Goal: Check status: Check status

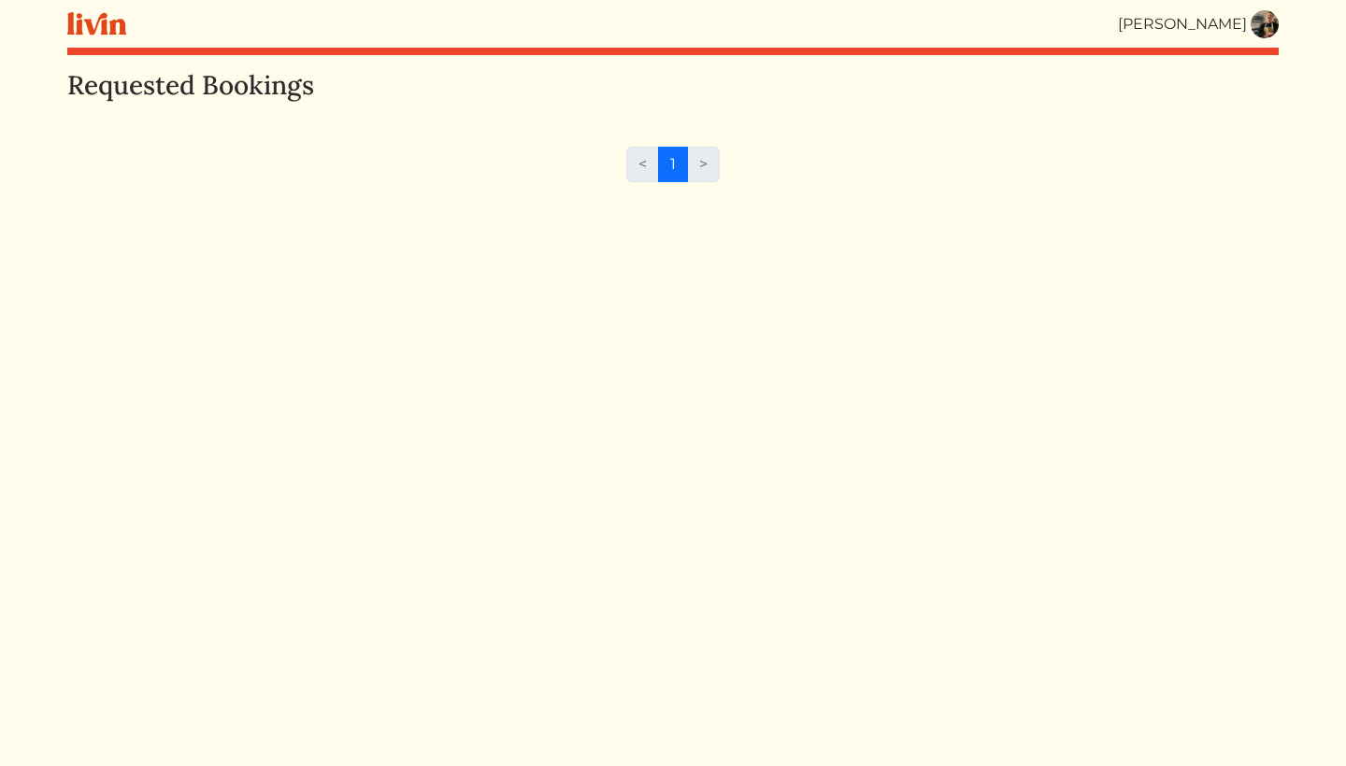
click at [1261, 34] on img at bounding box center [1265, 24] width 28 height 28
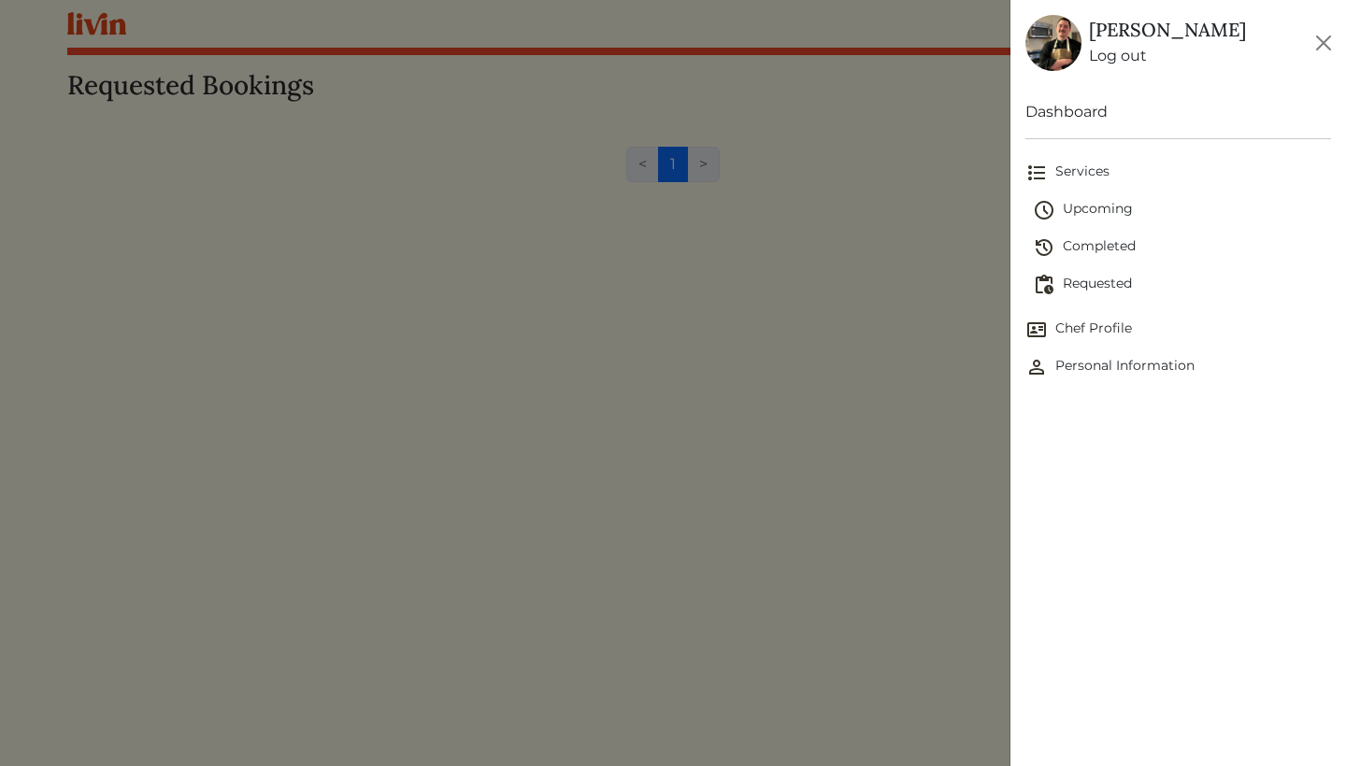
click at [1115, 204] on span "Upcoming" at bounding box center [1182, 210] width 298 height 22
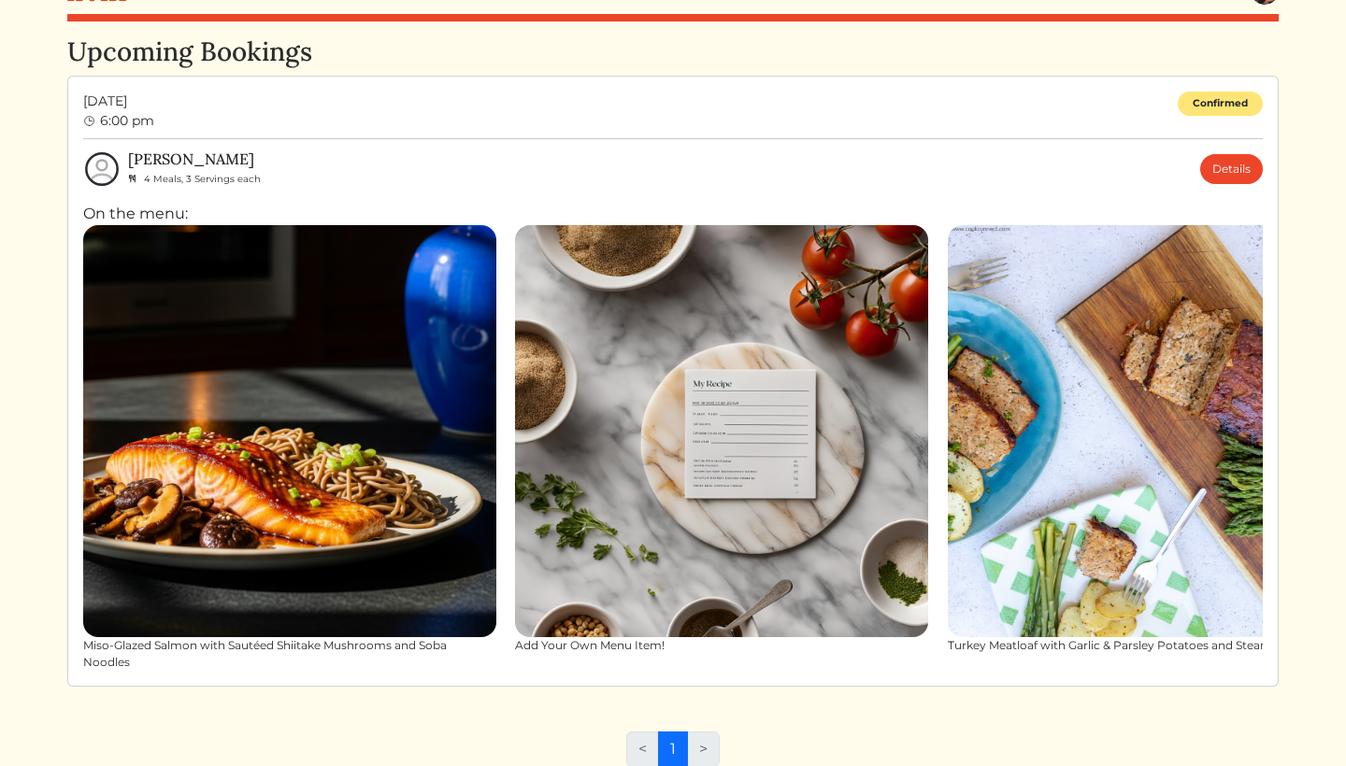
scroll to position [30, 0]
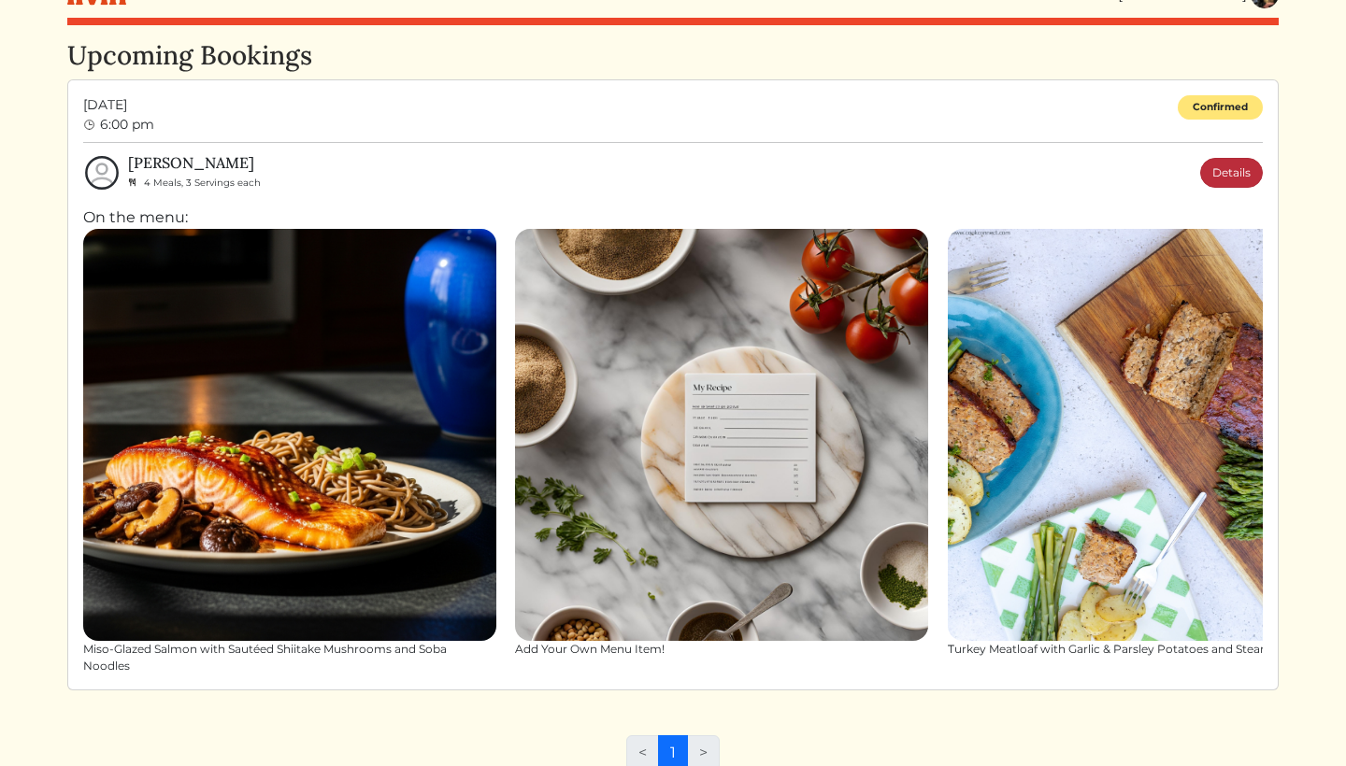
click at [1212, 175] on link "Details" at bounding box center [1231, 173] width 63 height 30
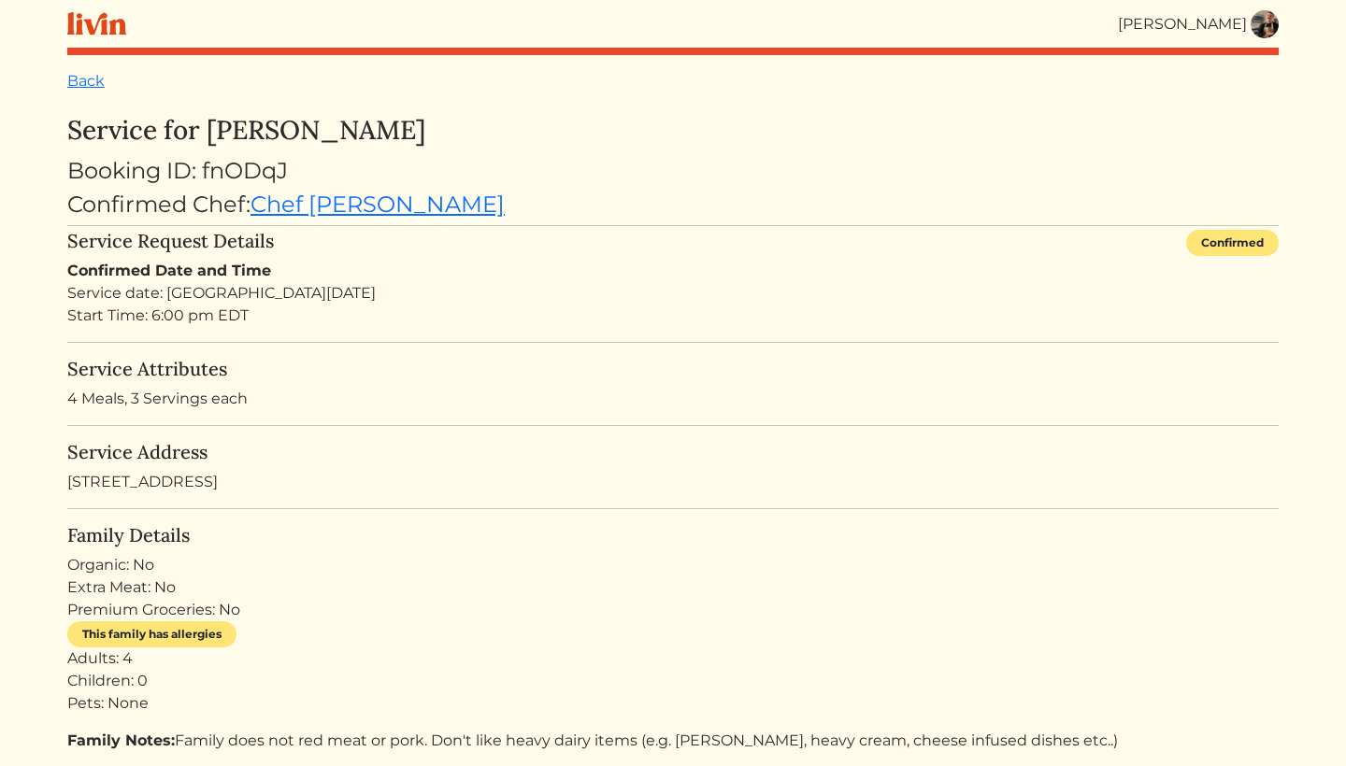
click at [1267, 42] on div "[PERSON_NAME]" at bounding box center [672, 24] width 1211 height 48
click at [1267, 31] on img at bounding box center [1265, 24] width 28 height 28
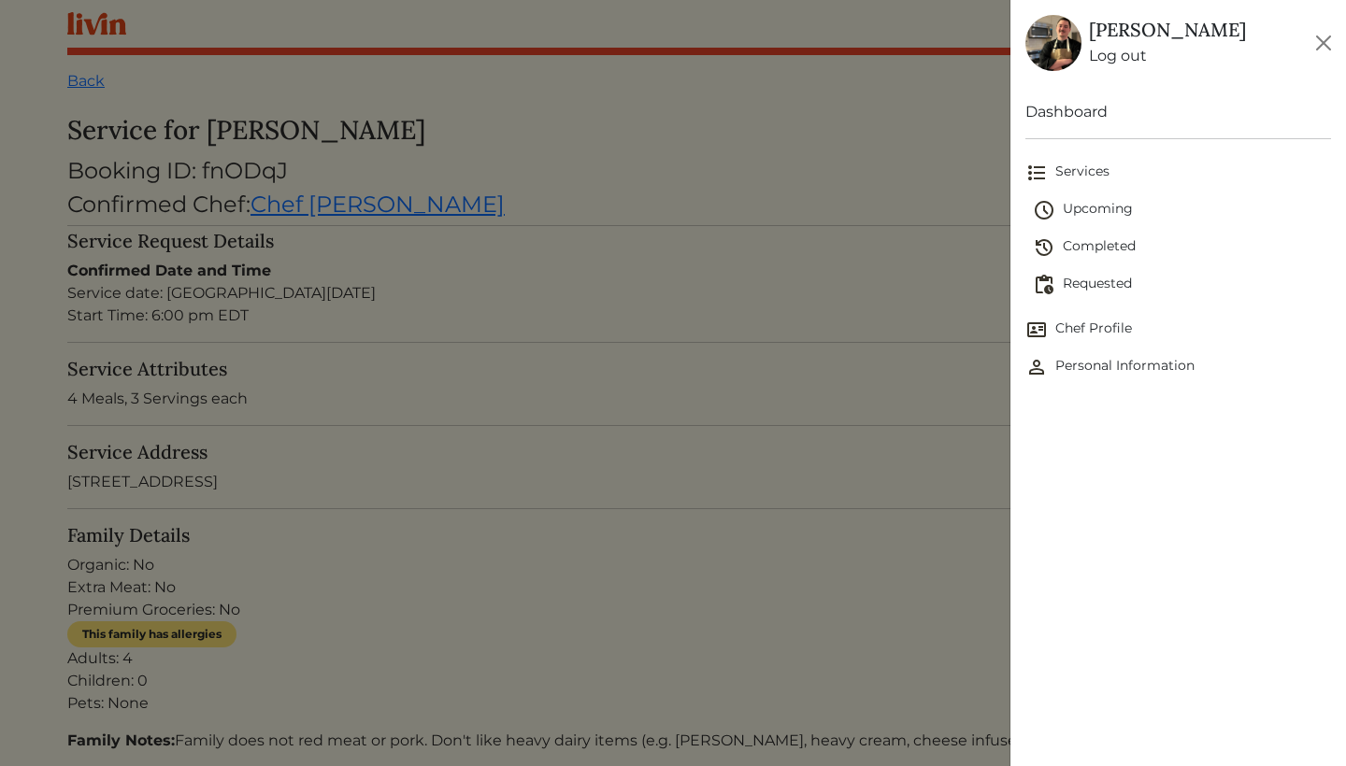
click at [1113, 238] on span "Completed" at bounding box center [1182, 247] width 298 height 22
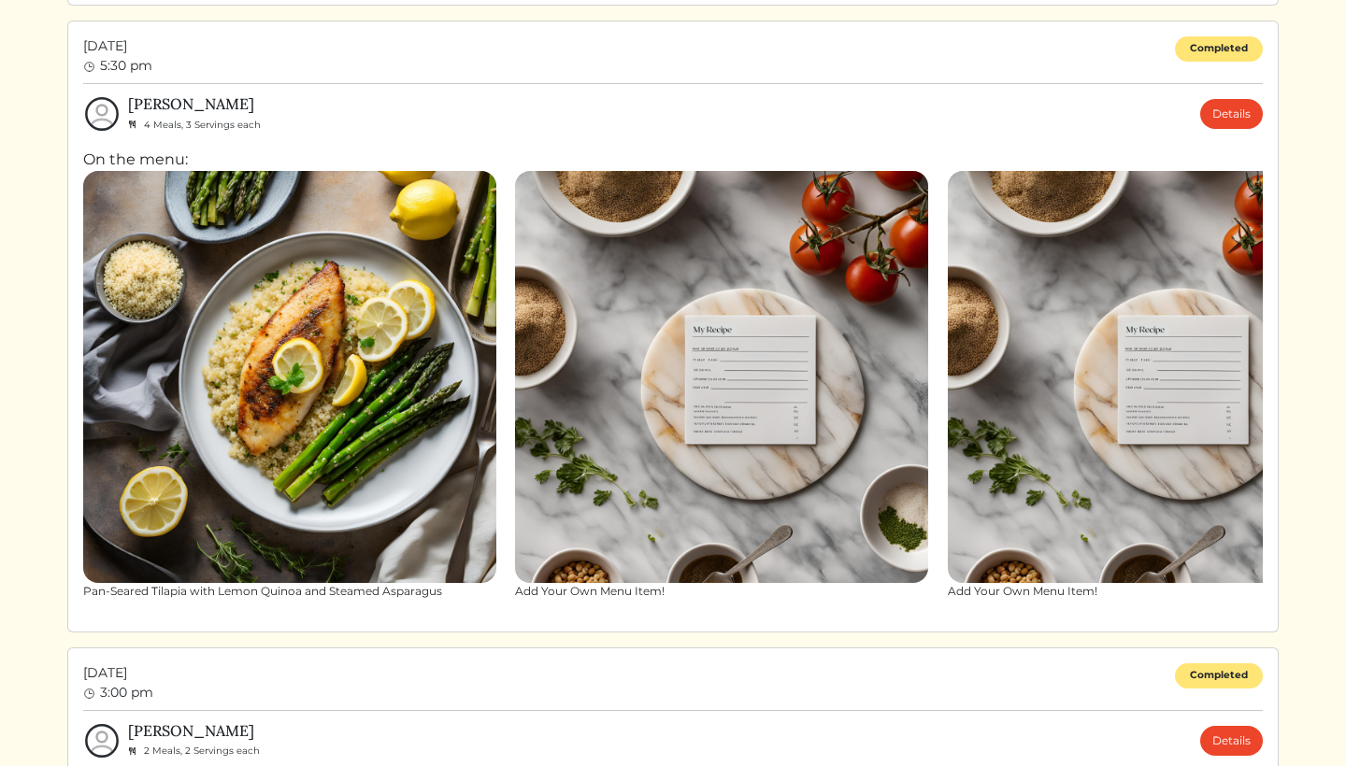
scroll to position [1329, 0]
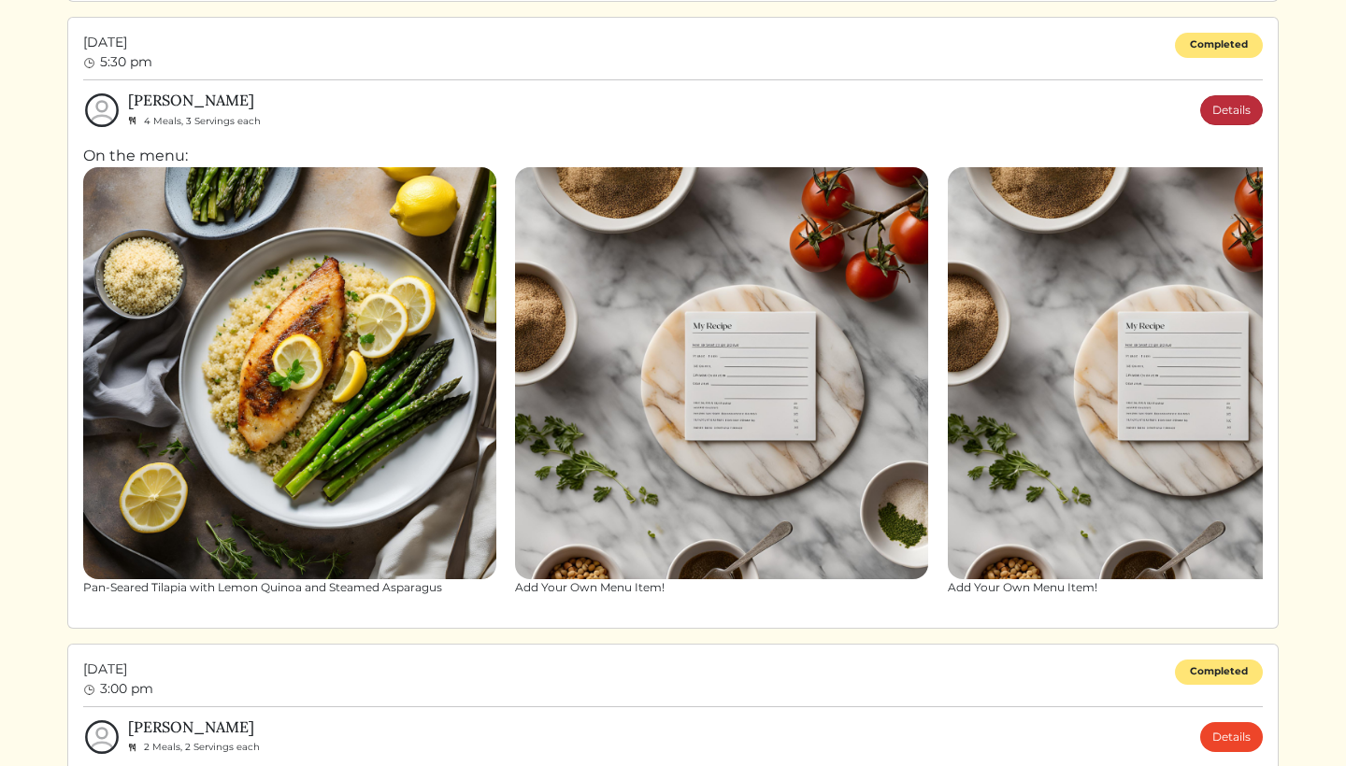
click at [1222, 95] on link "Details" at bounding box center [1231, 110] width 63 height 30
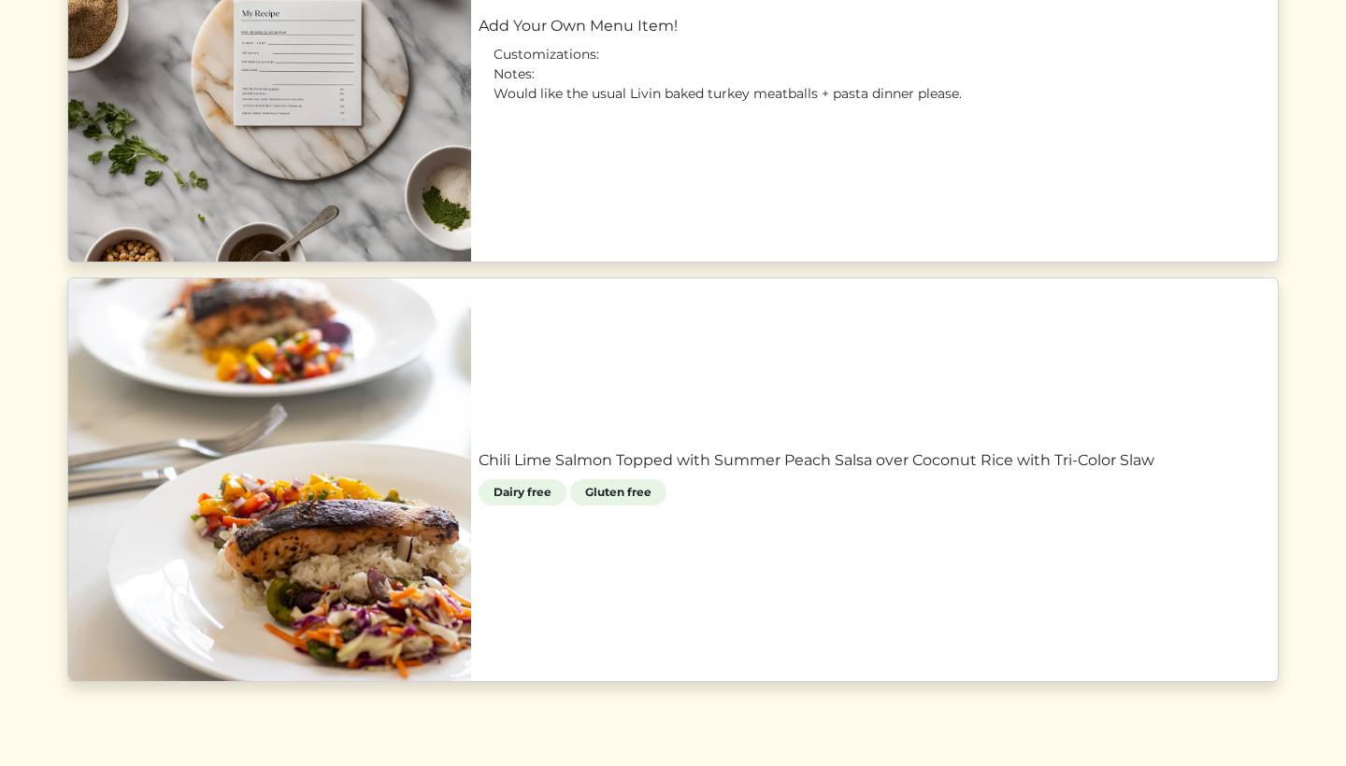
scroll to position [1945, 0]
click at [881, 473] on link "Chili Lime Salmon Topped with Summer Peach Salsa over Coconut Rice with Tri-Col…" at bounding box center [875, 462] width 792 height 22
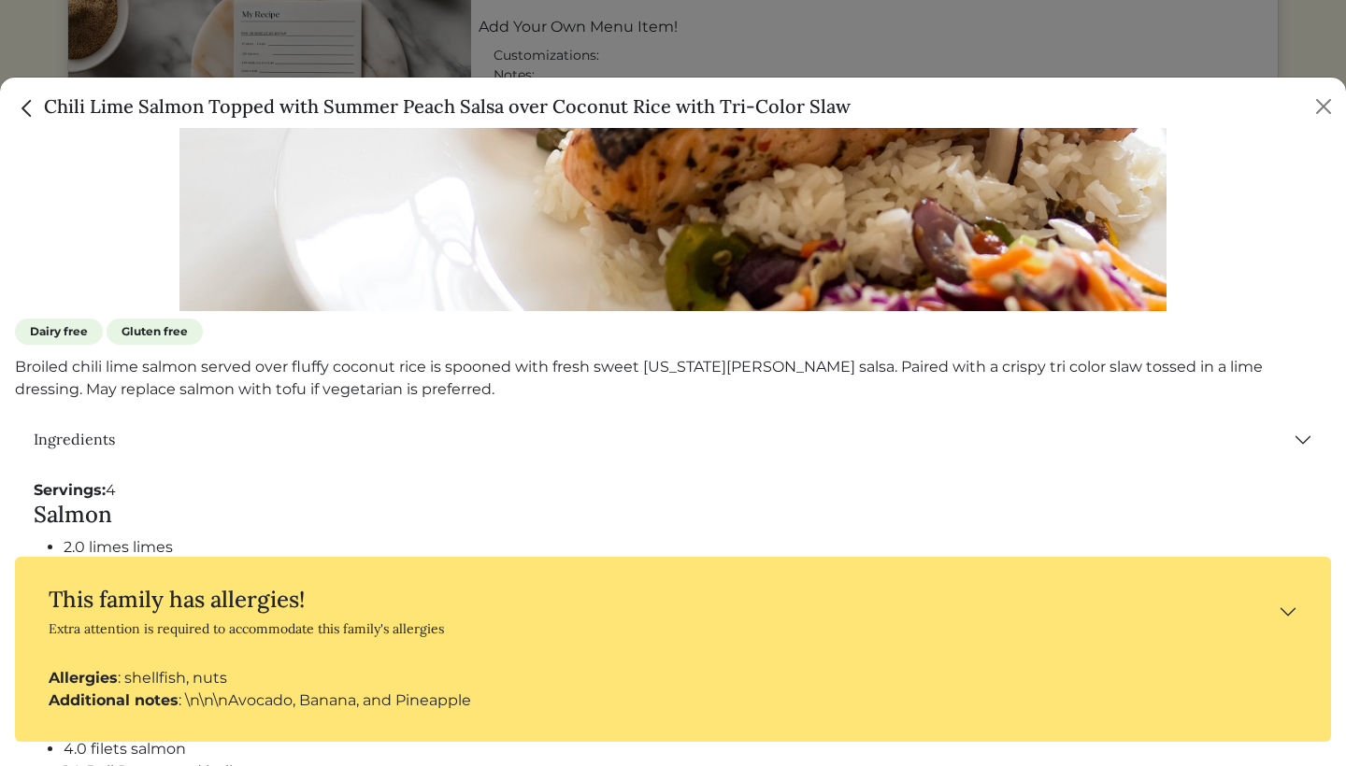
scroll to position [513, 0]
click at [1289, 613] on button "This family has allergies! Extra attention is required to accommodate this fami…" at bounding box center [673, 612] width 1286 height 80
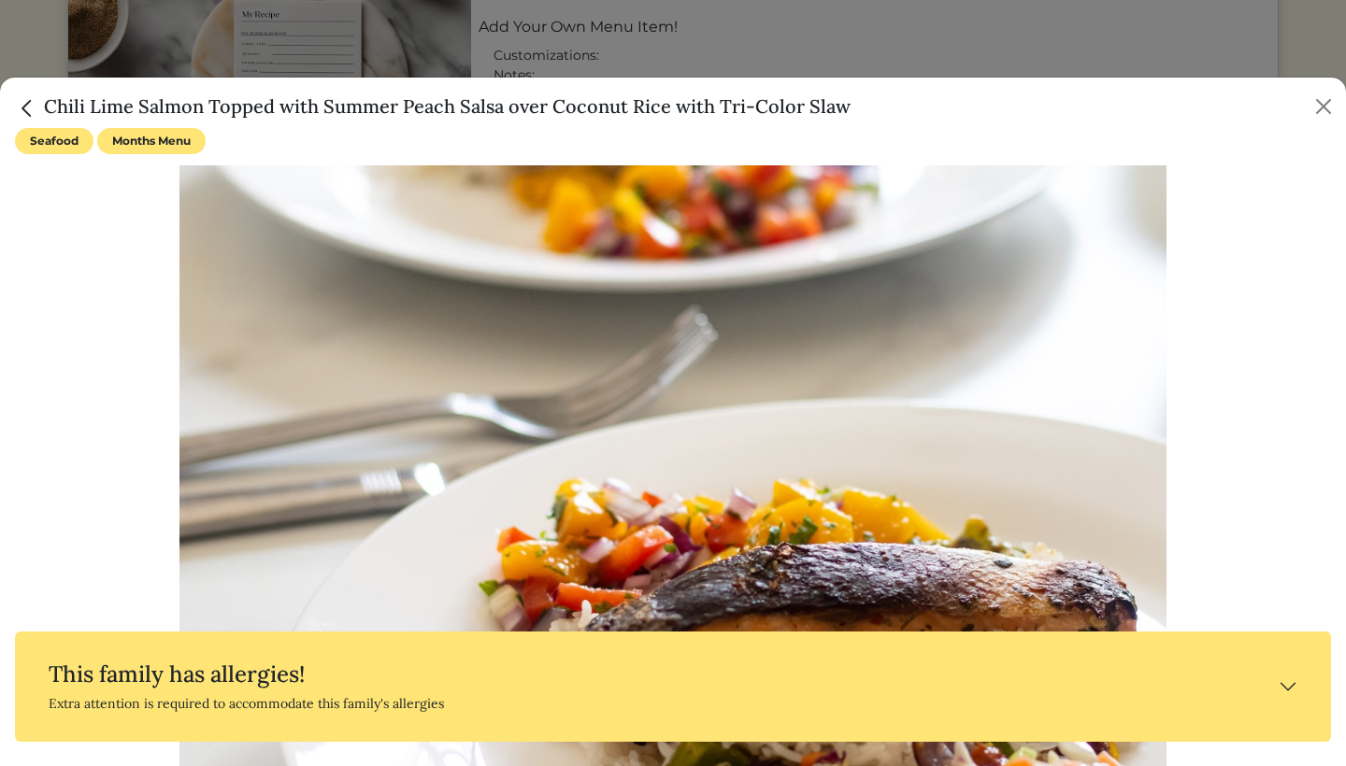
scroll to position [0, 0]
click at [1325, 107] on button "Close" at bounding box center [1324, 107] width 30 height 30
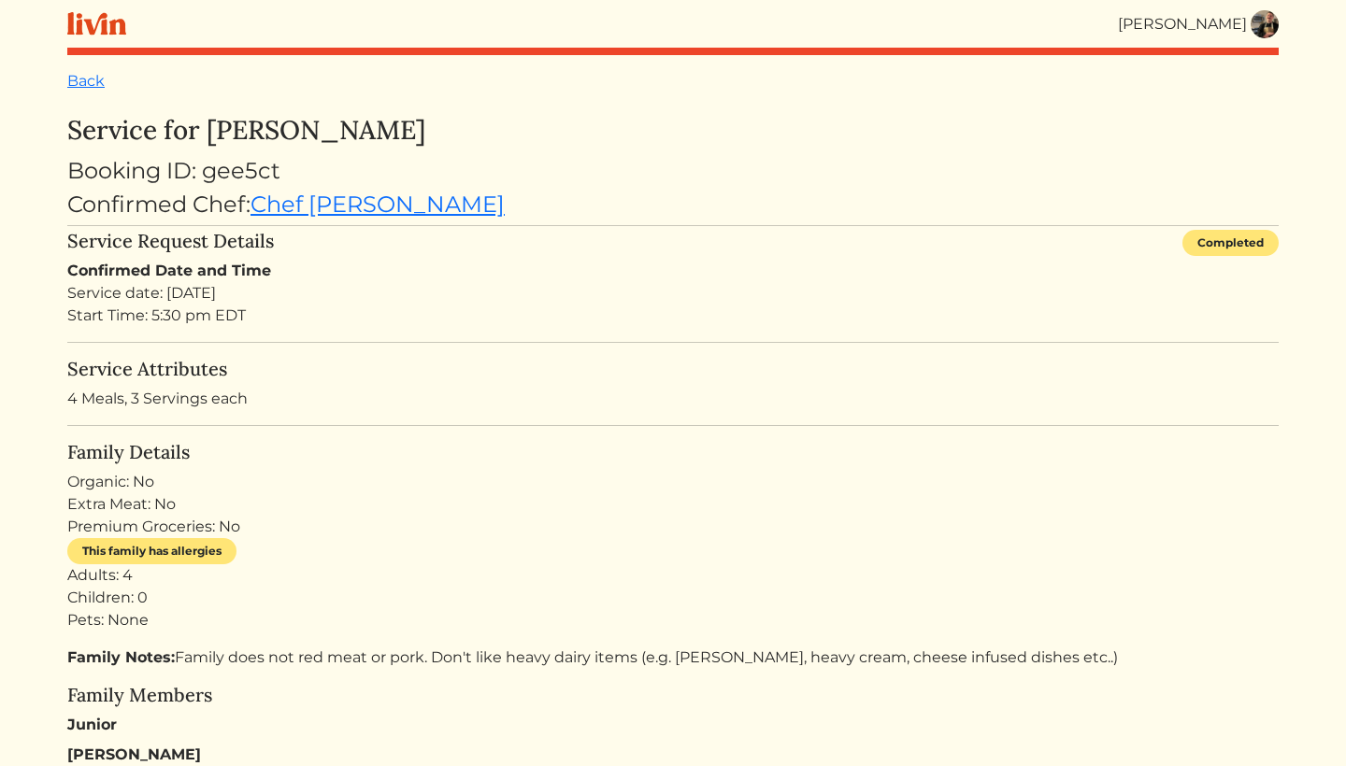
click at [1265, 13] on img at bounding box center [1265, 24] width 28 height 28
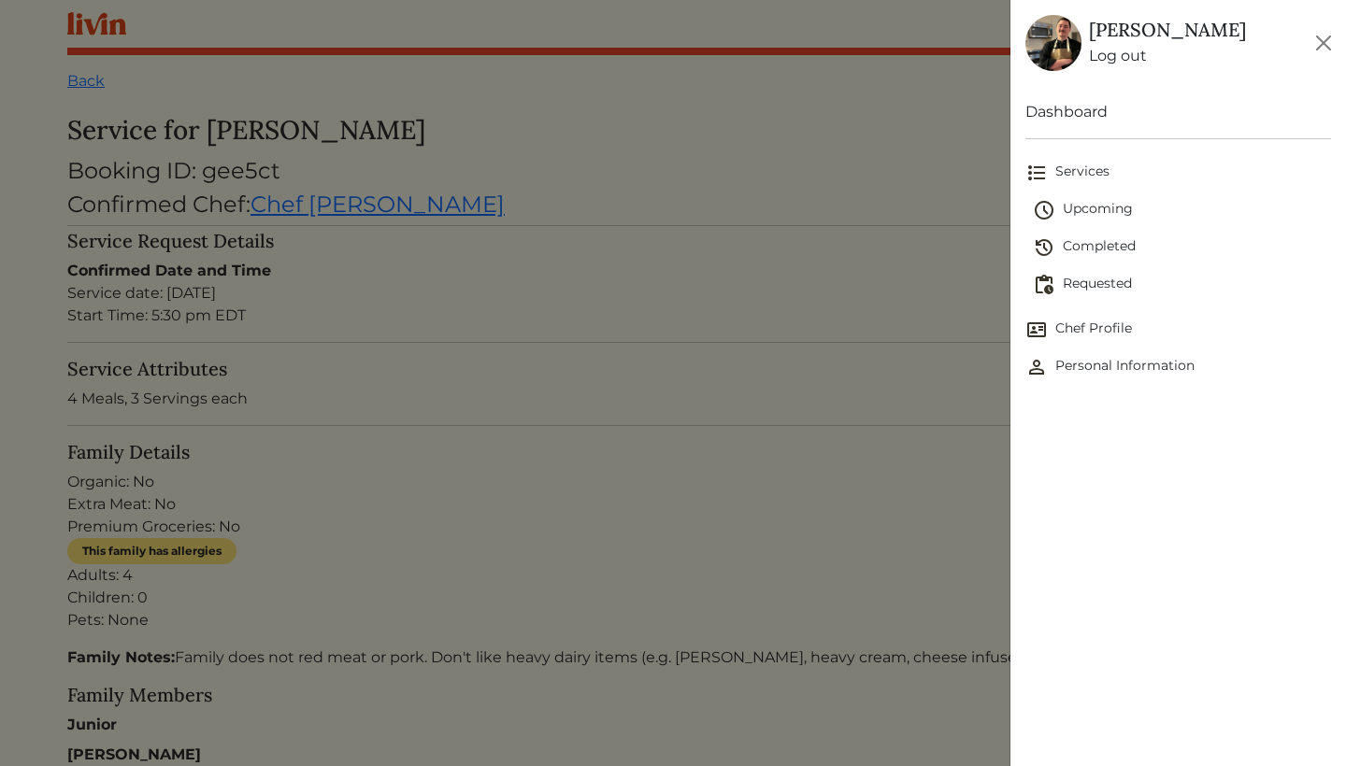
click at [1099, 207] on span "Upcoming" at bounding box center [1182, 210] width 298 height 22
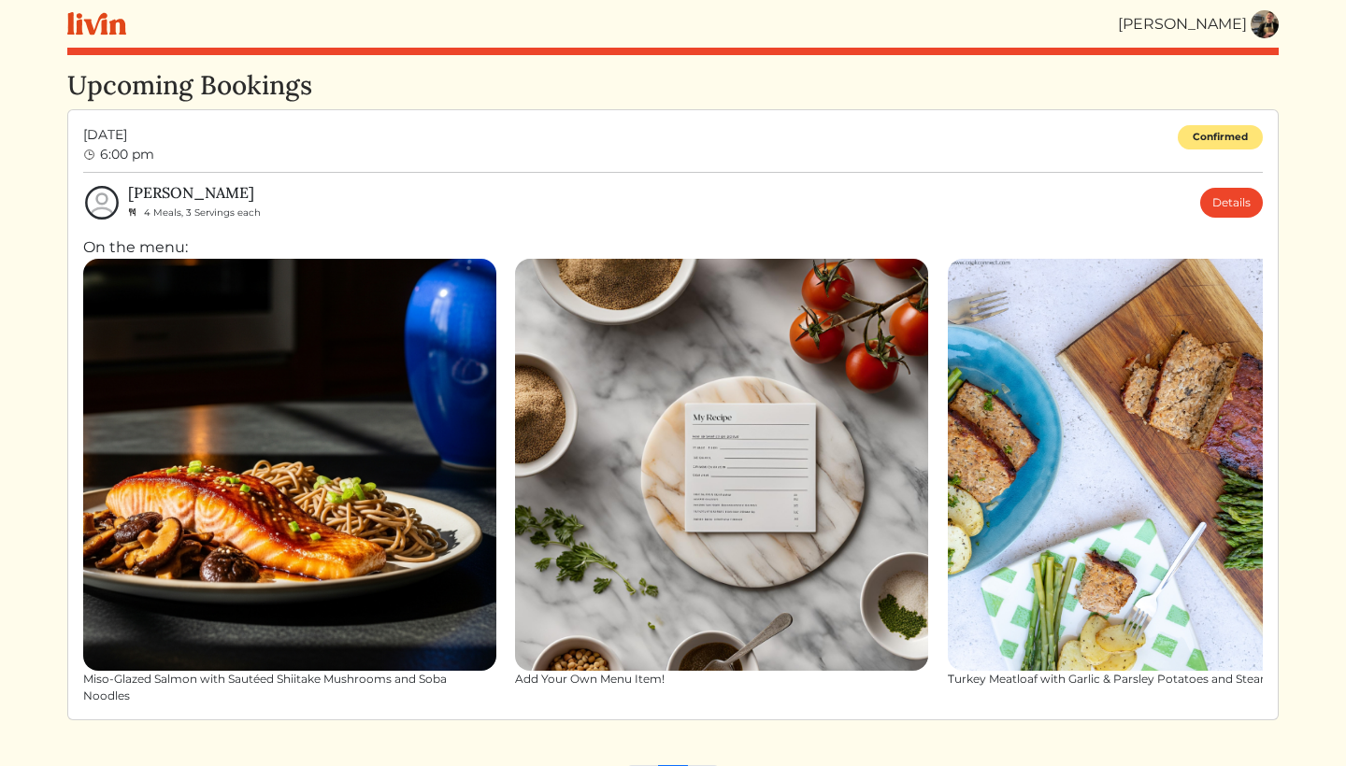
click at [1257, 22] on img at bounding box center [1265, 24] width 28 height 28
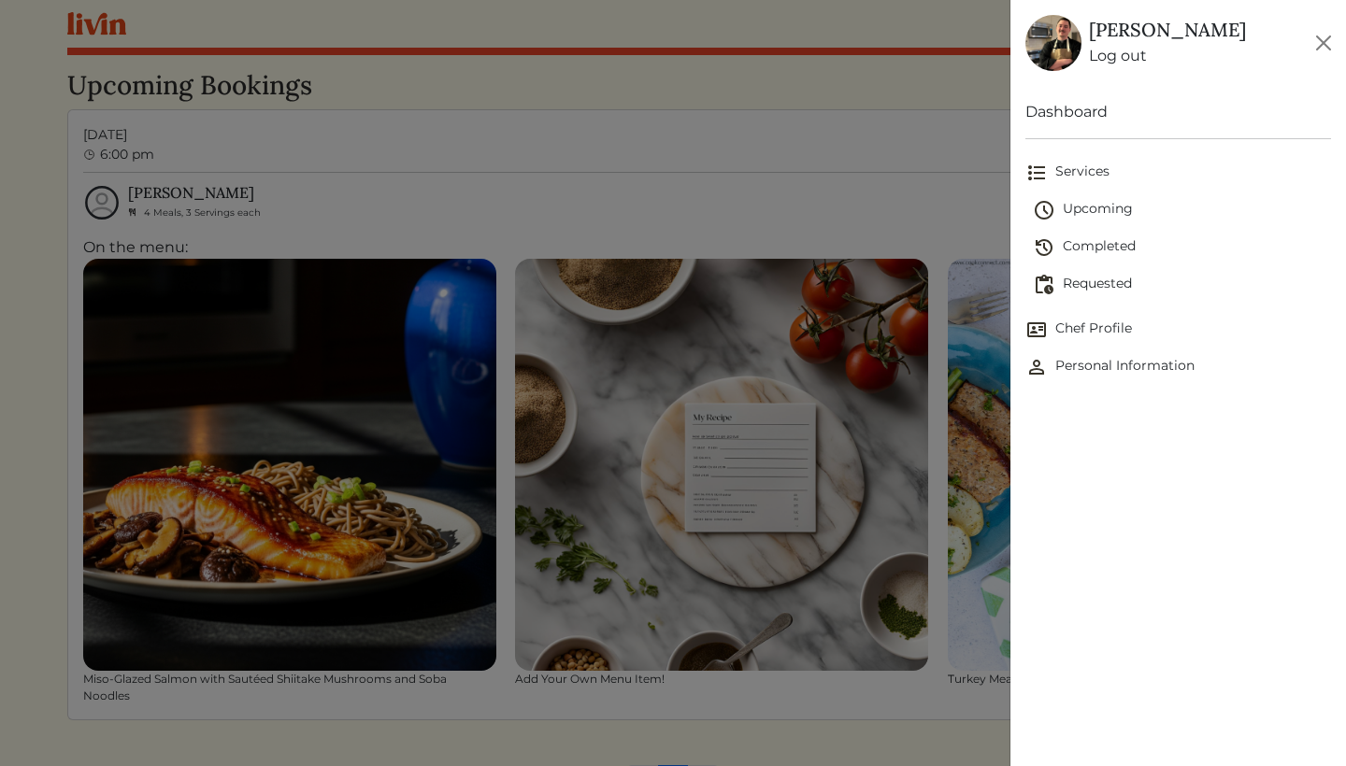
click at [1109, 279] on span "Requested" at bounding box center [1182, 285] width 298 height 22
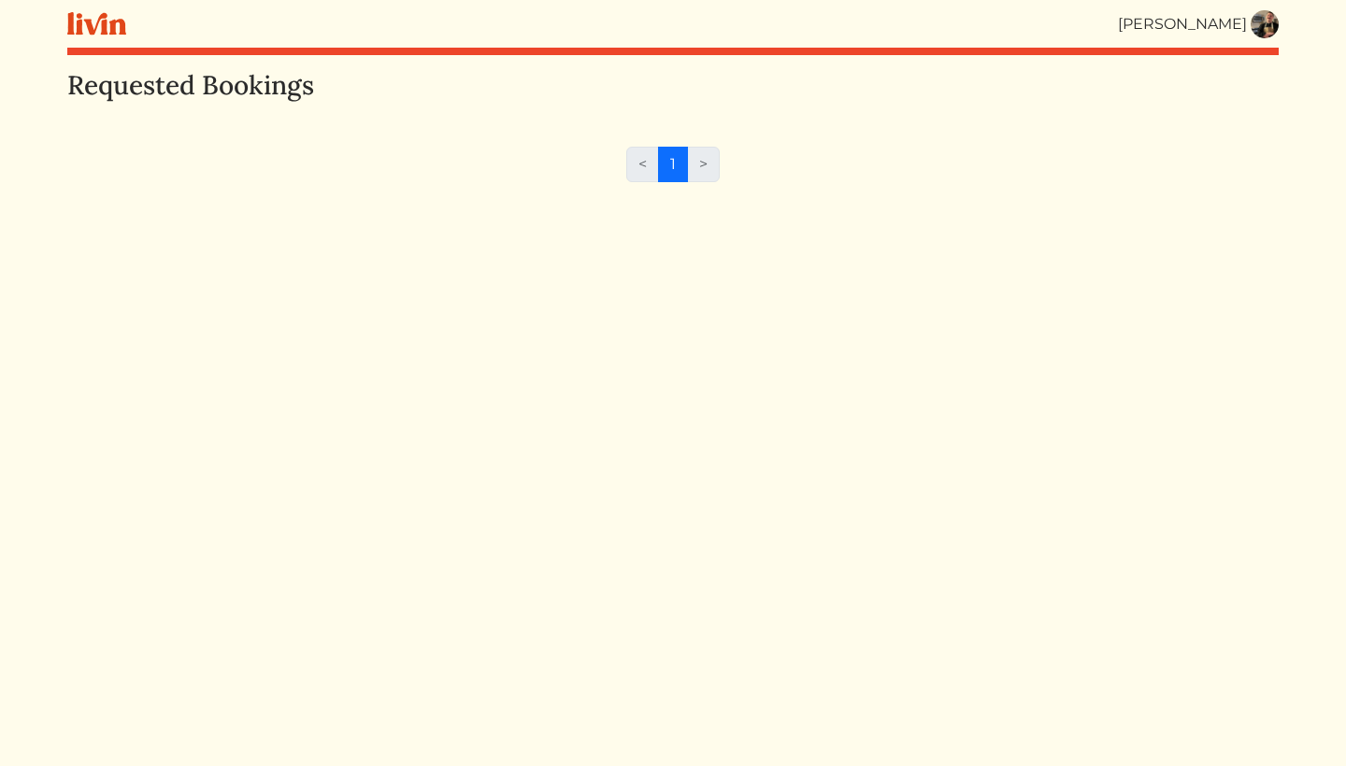
click at [1265, 28] on img at bounding box center [1265, 24] width 28 height 28
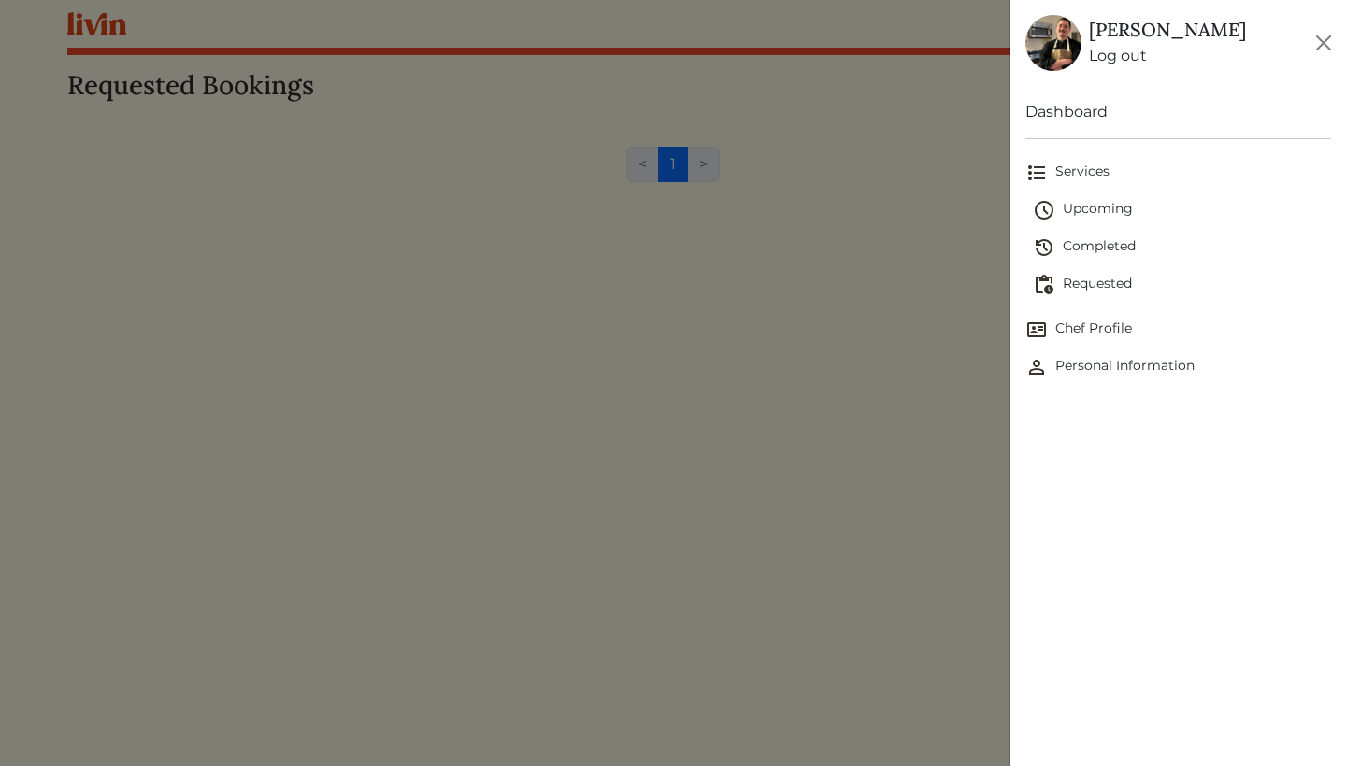
click at [1117, 207] on span "Upcoming" at bounding box center [1182, 210] width 298 height 22
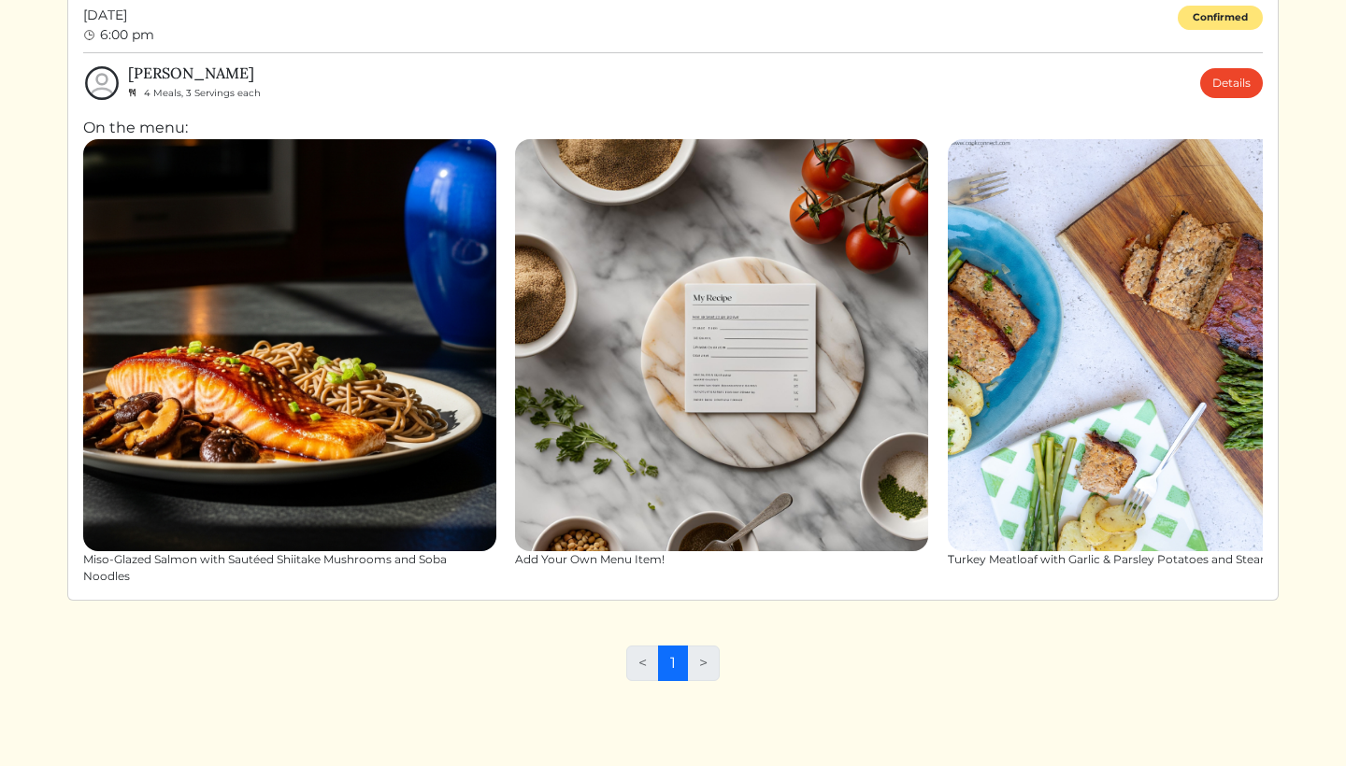
scroll to position [120, 0]
click at [398, 386] on img at bounding box center [289, 345] width 413 height 413
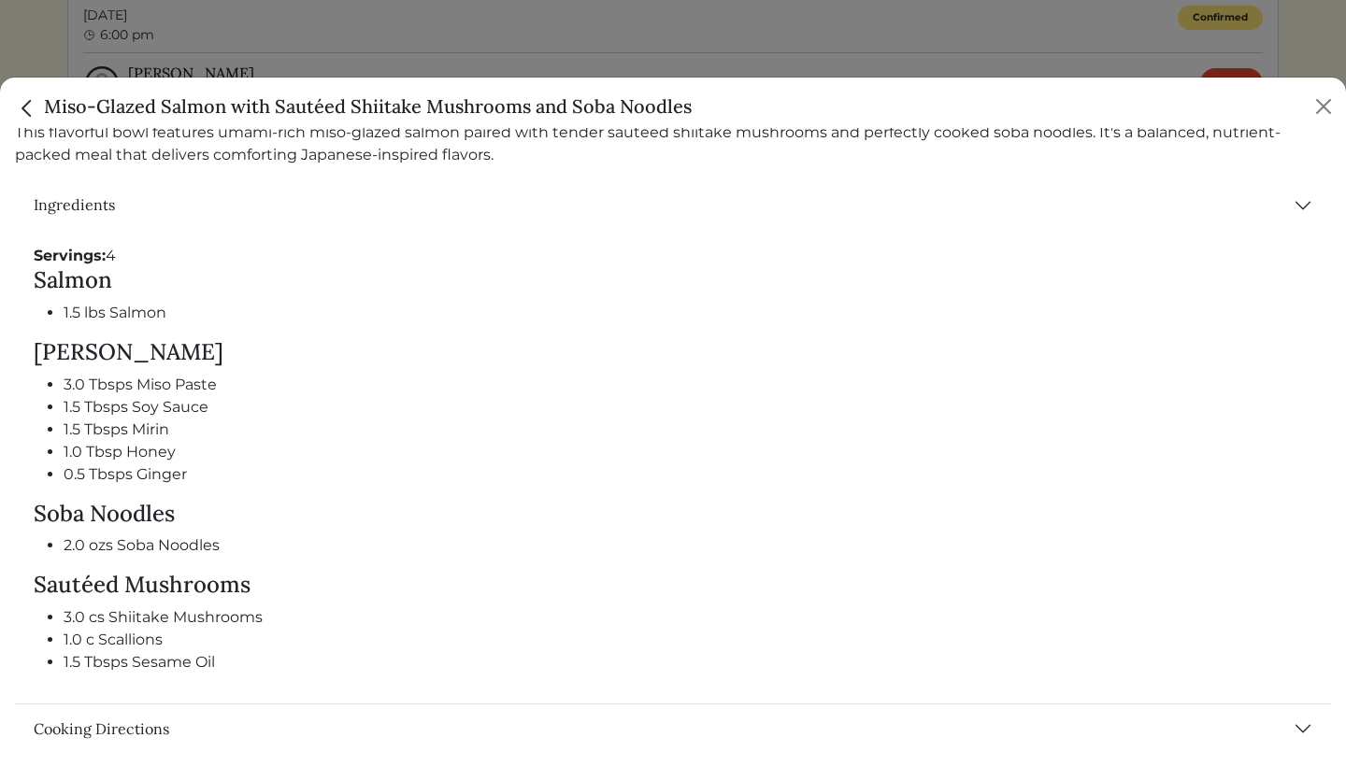
scroll to position [746, 0]
click at [117, 723] on button "Cooking Directions" at bounding box center [673, 730] width 1316 height 49
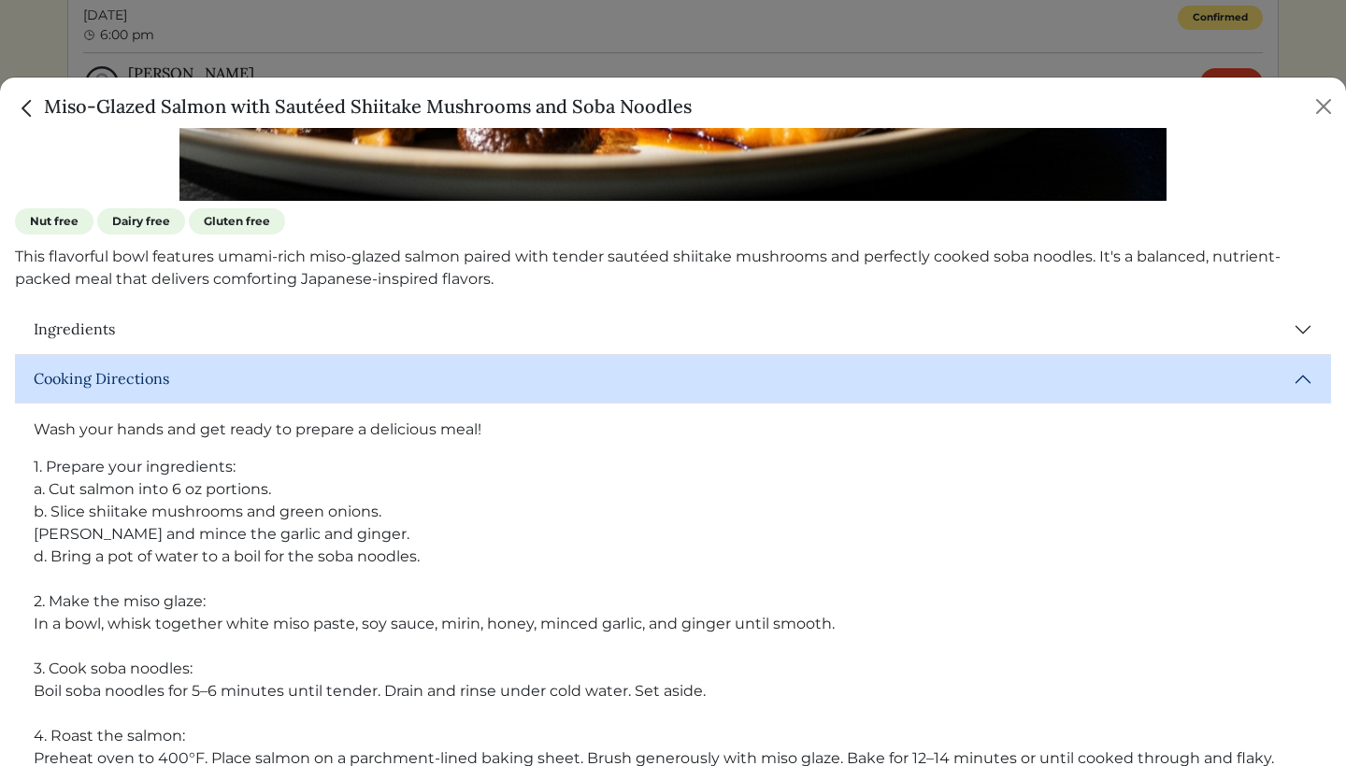
scroll to position [612, 0]
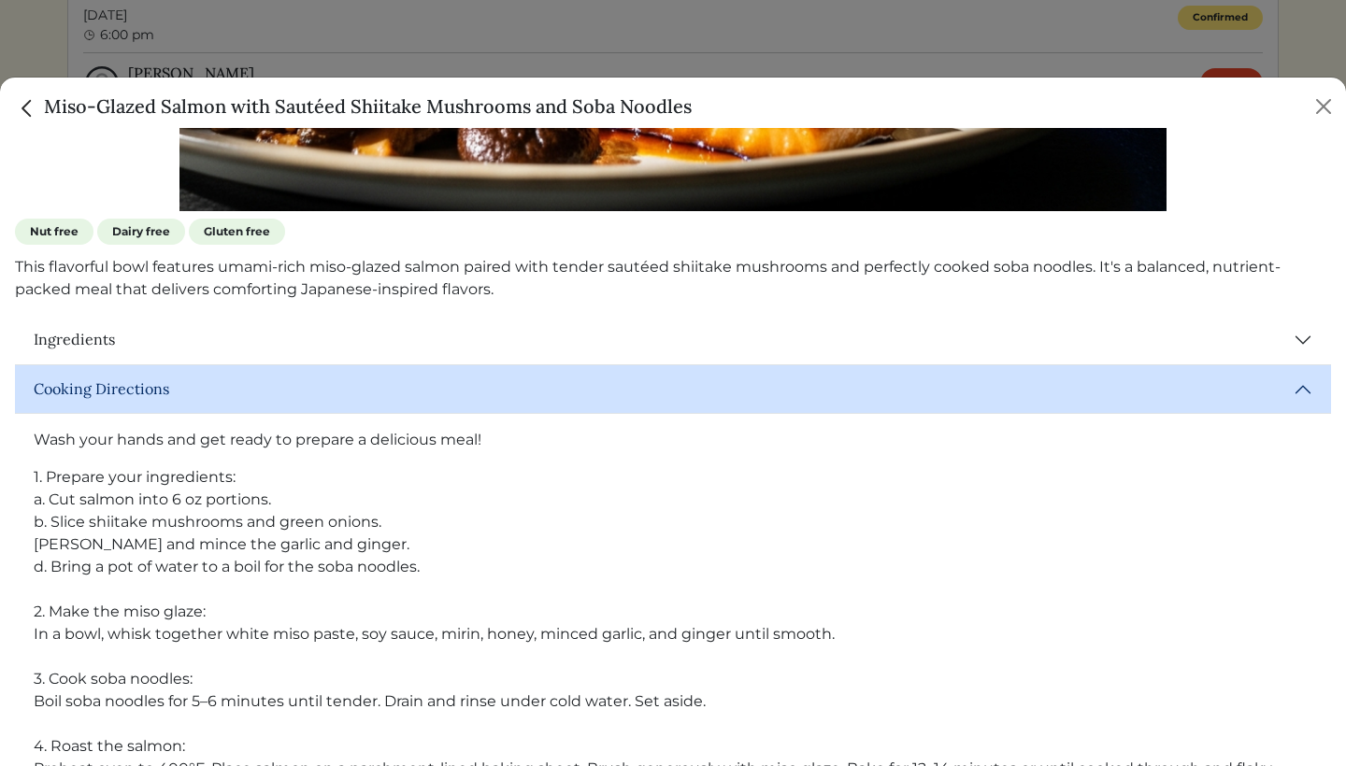
click at [1303, 343] on button "Ingredients" at bounding box center [673, 340] width 1316 height 49
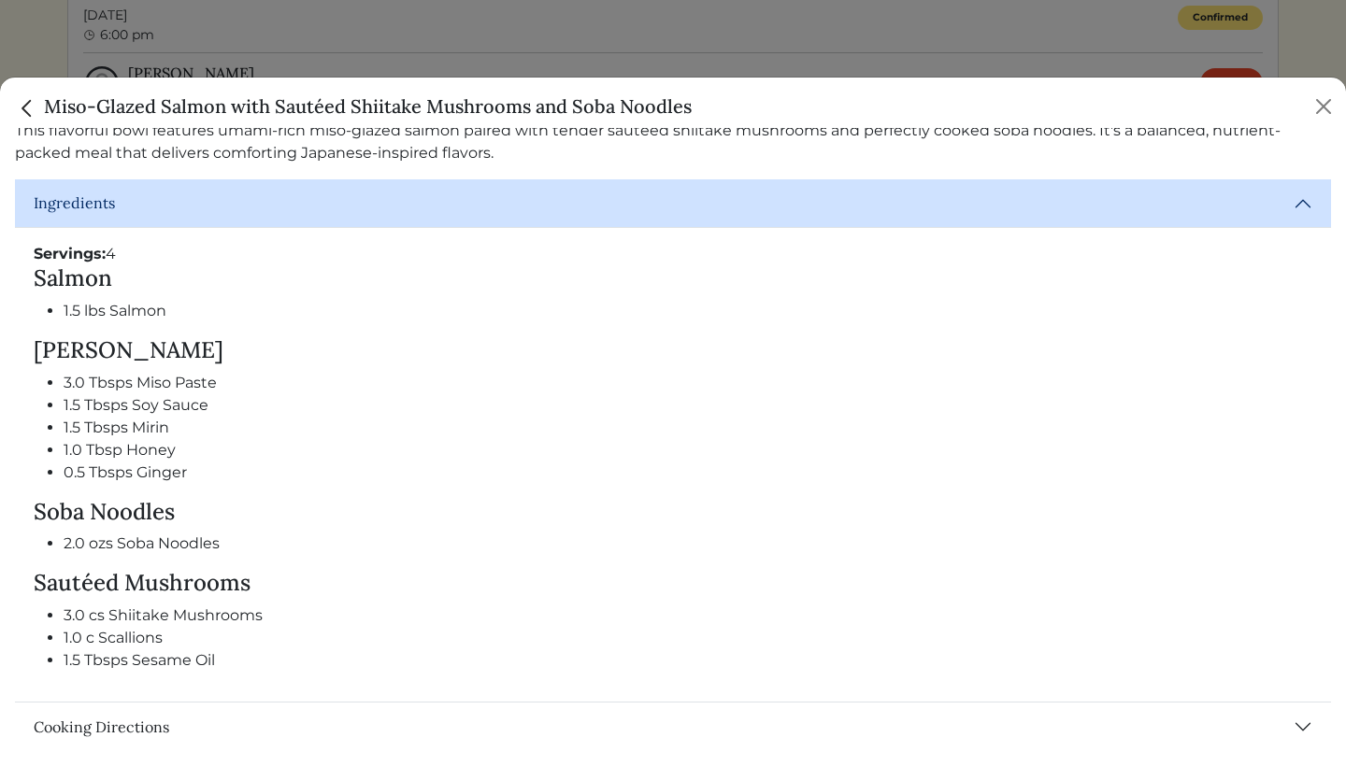
scroll to position [746, 0]
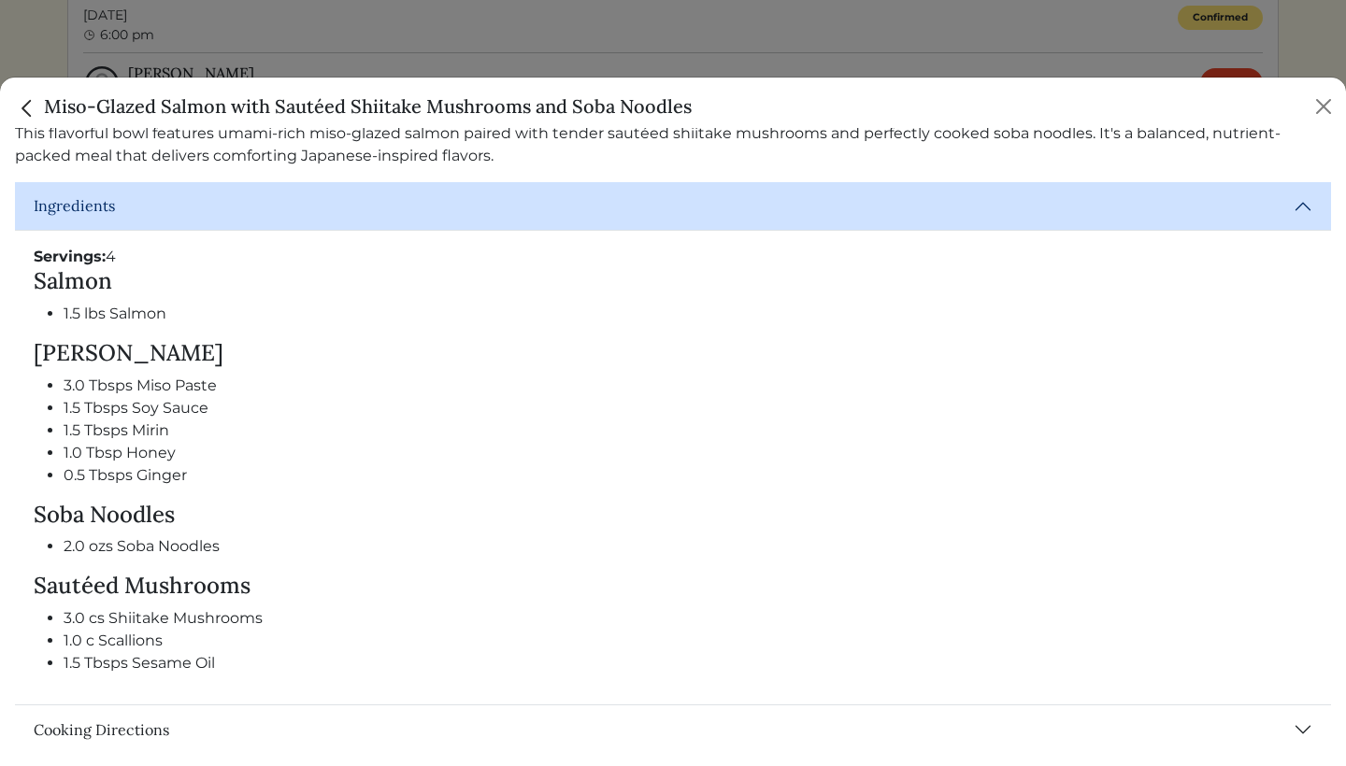
click at [151, 723] on button "Cooking Directions" at bounding box center [673, 730] width 1316 height 49
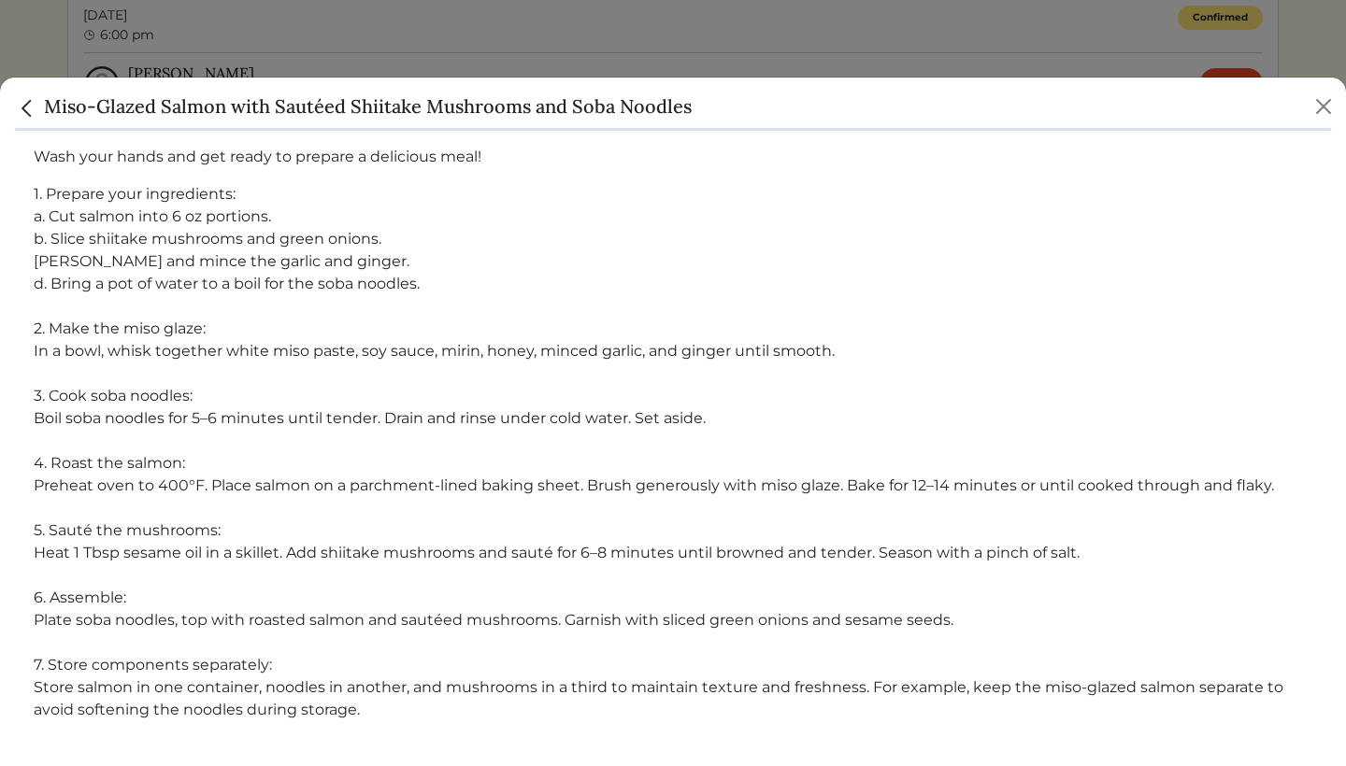
scroll to position [895, 0]
click at [1325, 107] on button "Close" at bounding box center [1324, 107] width 30 height 30
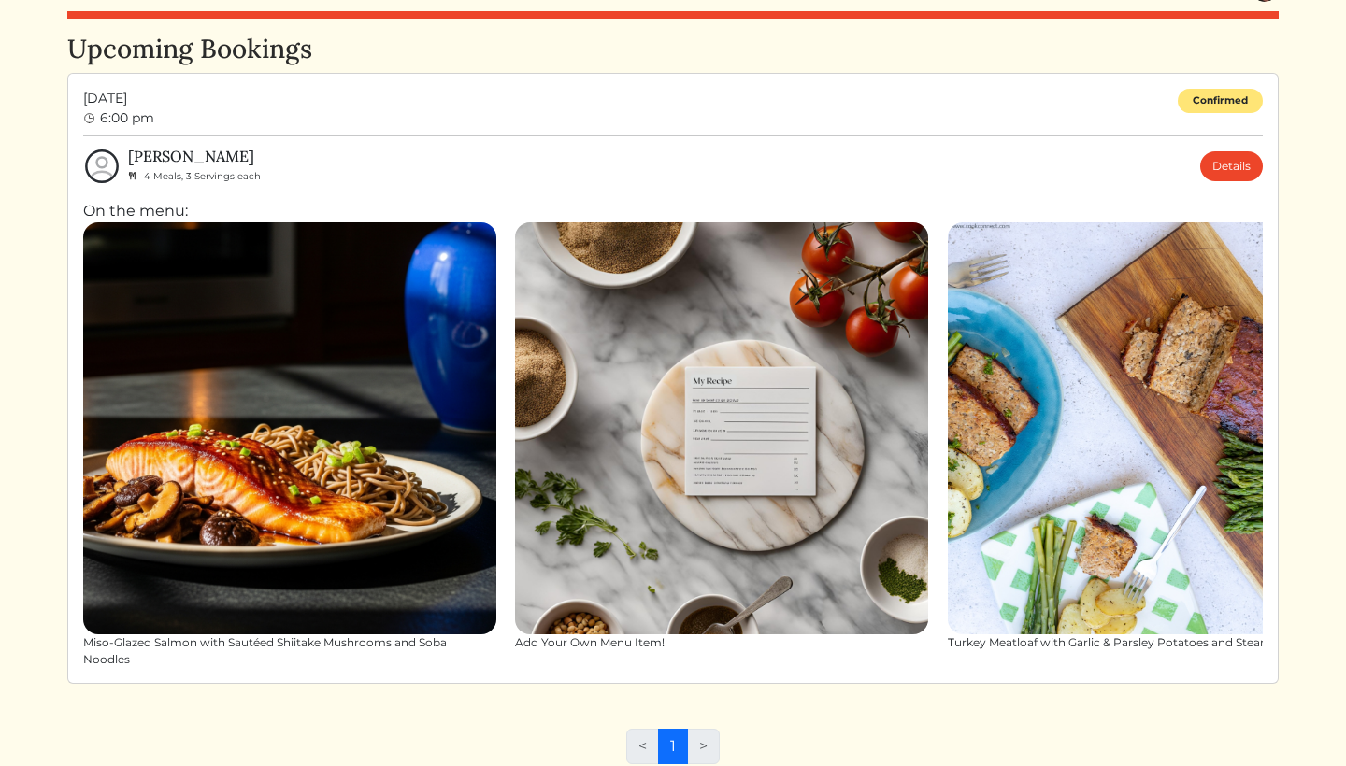
scroll to position [38, 0]
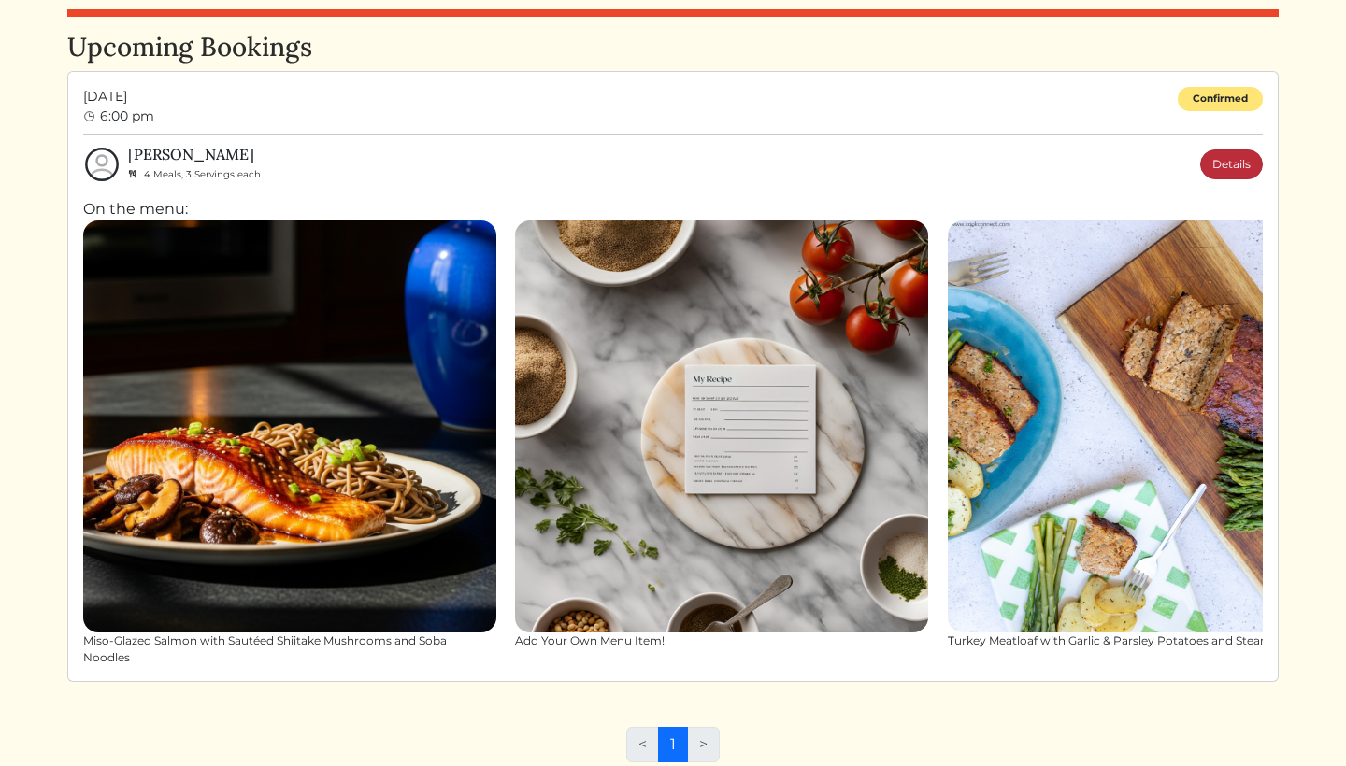
click at [1235, 156] on link "Details" at bounding box center [1231, 165] width 63 height 30
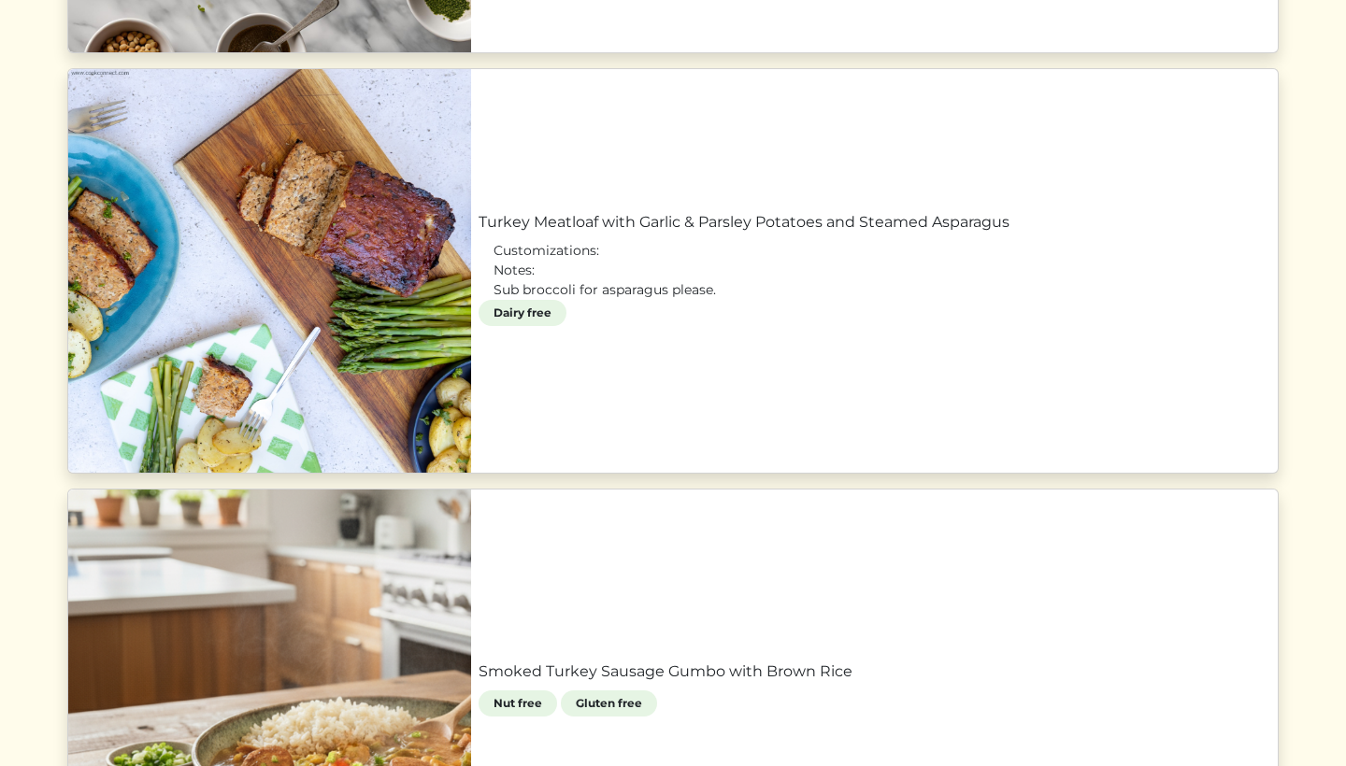
scroll to position [1816, 0]
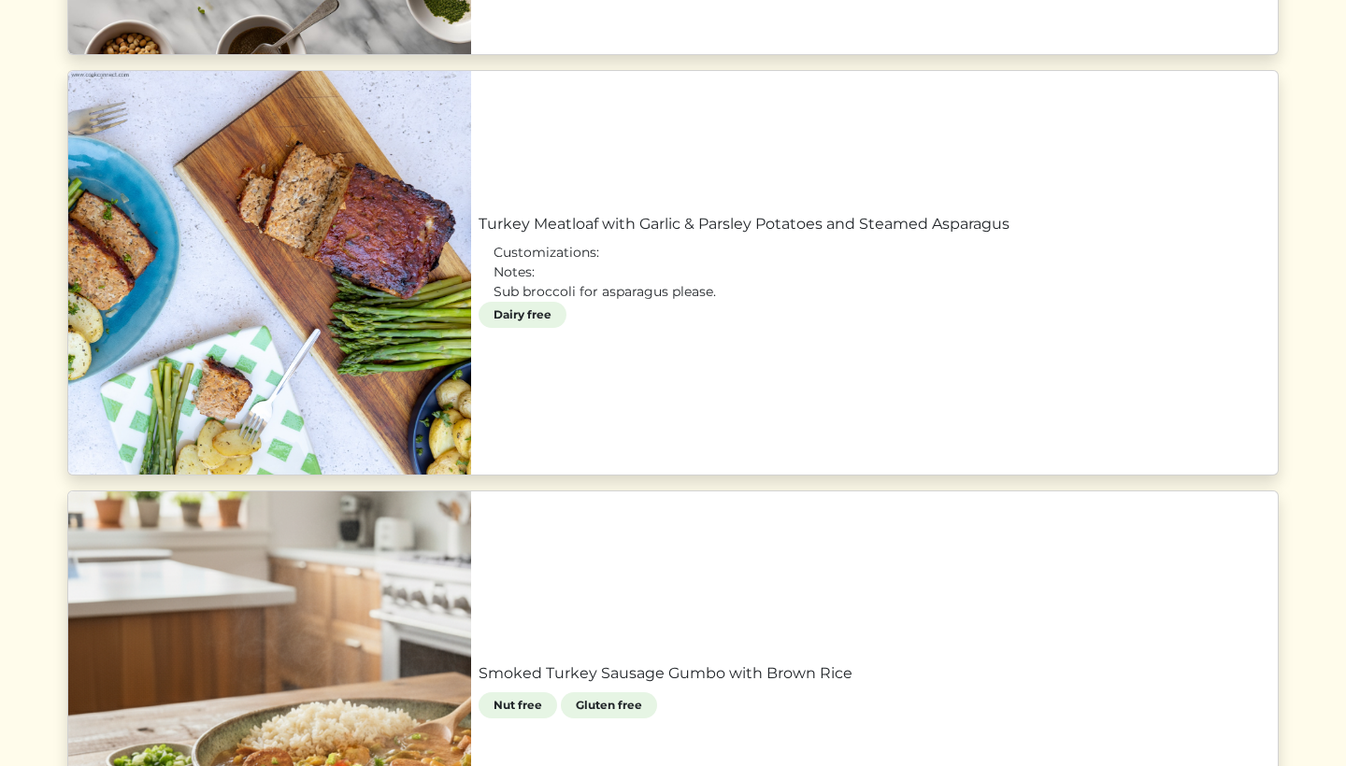
click at [802, 236] on link "Turkey Meatloaf with Garlic & Parsley Potatoes and Steamed Asparagus" at bounding box center [875, 224] width 792 height 22
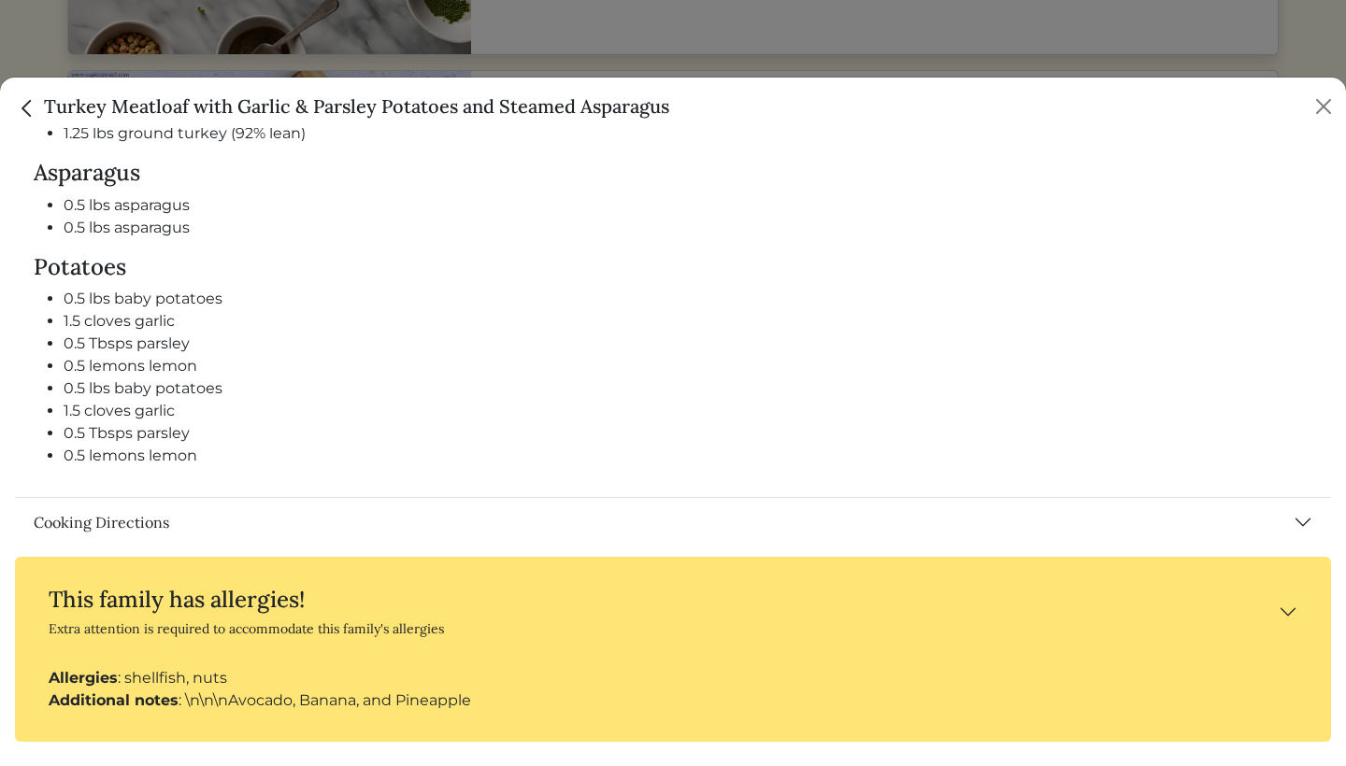
scroll to position [1419, 0]
click at [137, 525] on button "Cooking Directions" at bounding box center [673, 523] width 1316 height 49
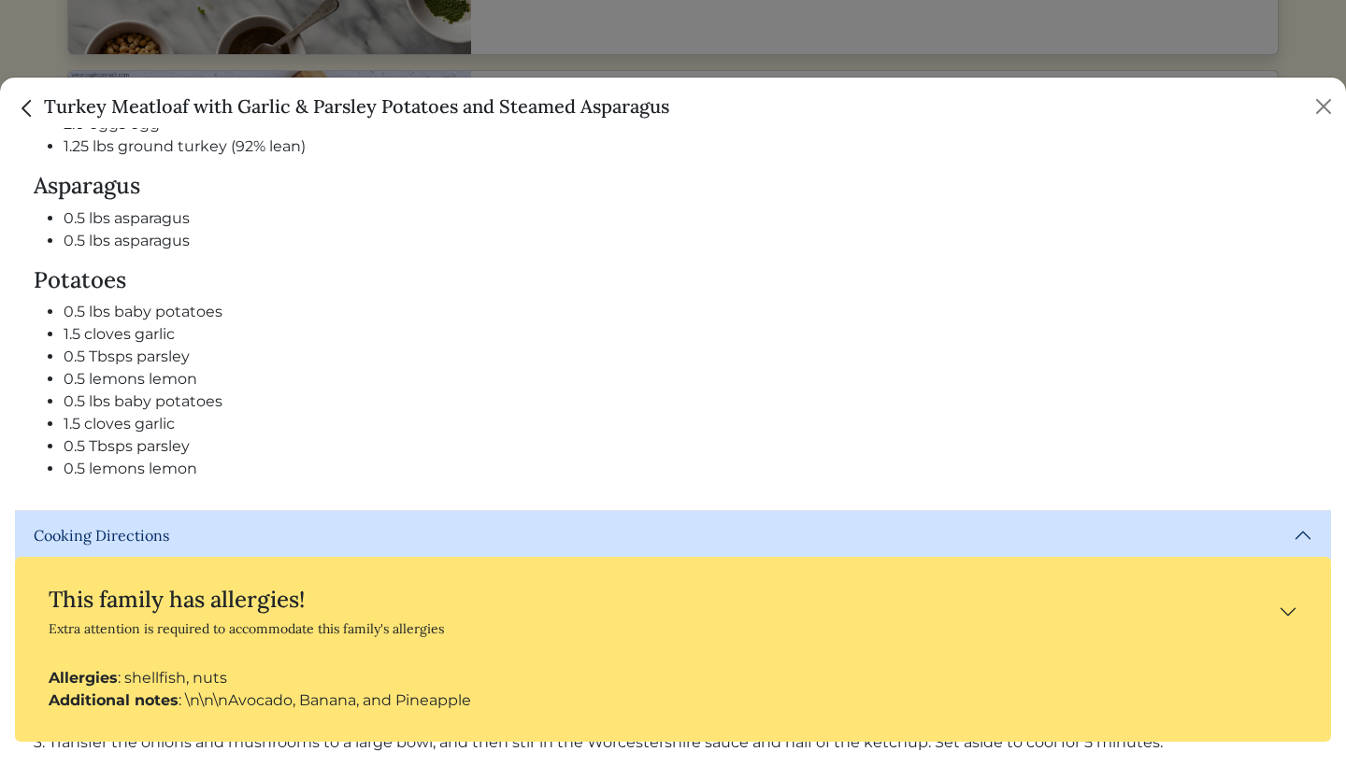
scroll to position [1413, 0]
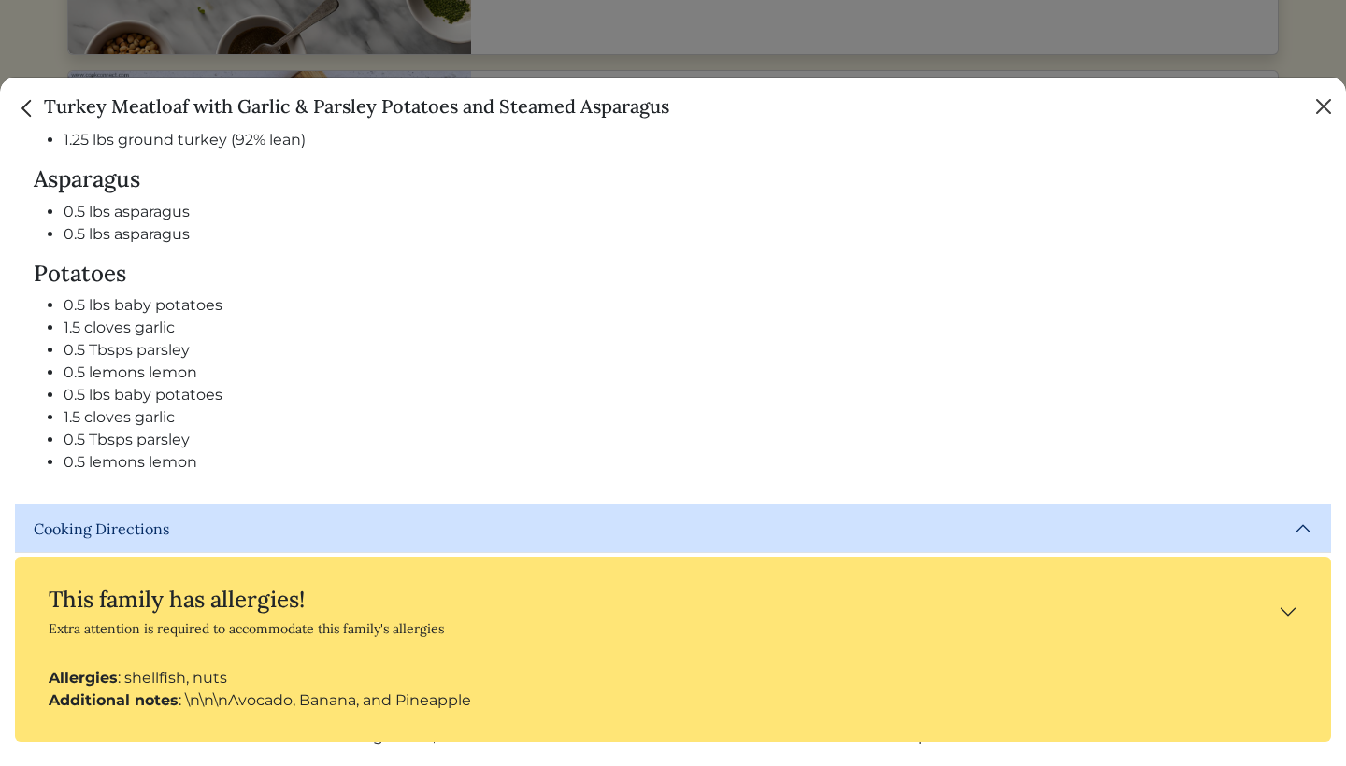
click at [1327, 106] on button "Close" at bounding box center [1324, 107] width 30 height 30
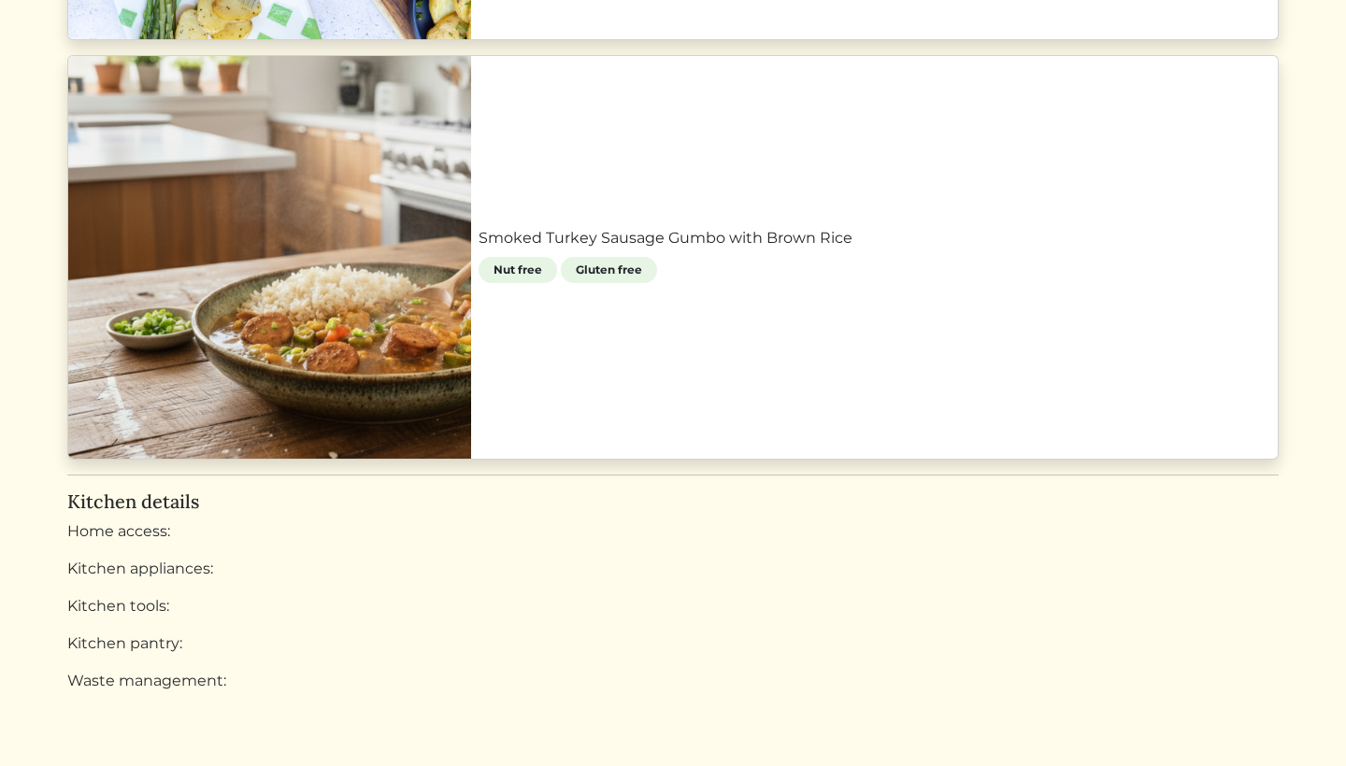
scroll to position [2254, 0]
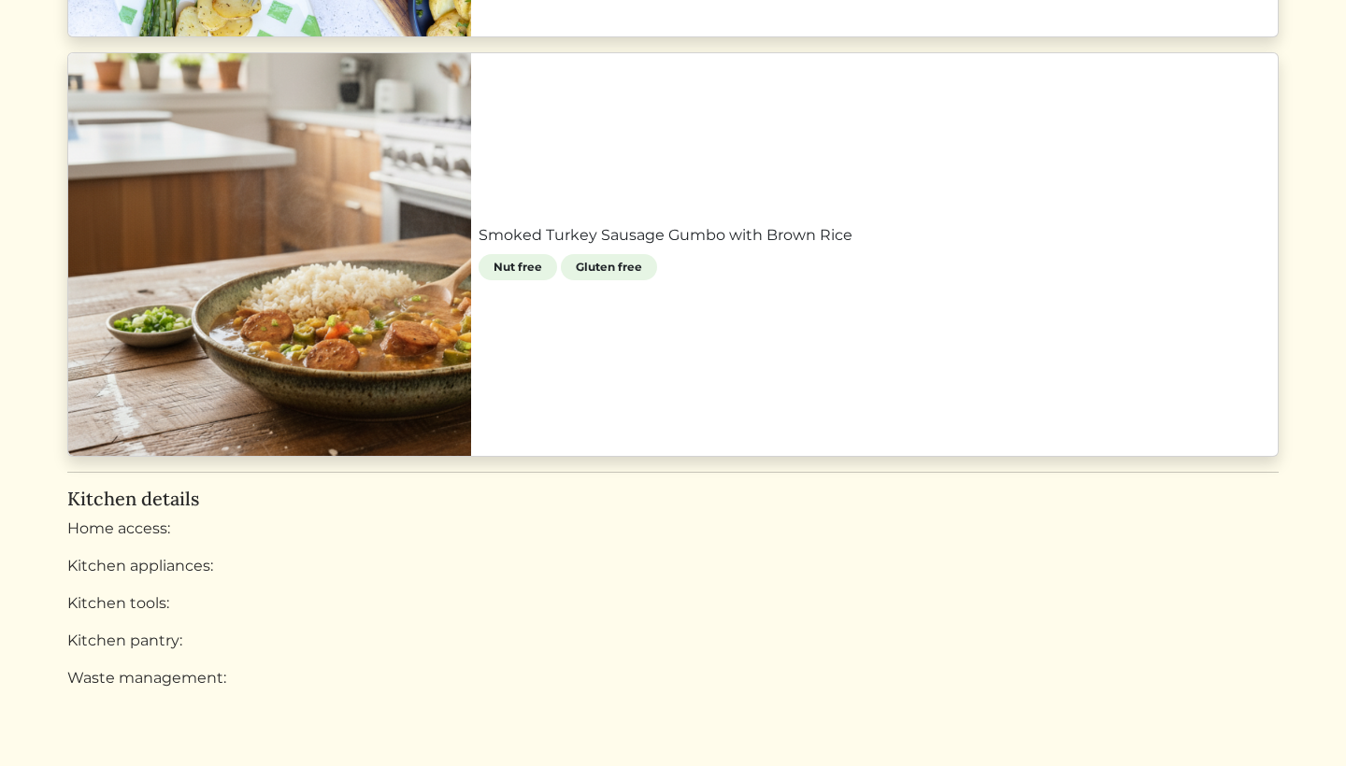
click at [1006, 247] on link "Smoked Turkey Sausage Gumbo with Brown Rice" at bounding box center [875, 235] width 792 height 22
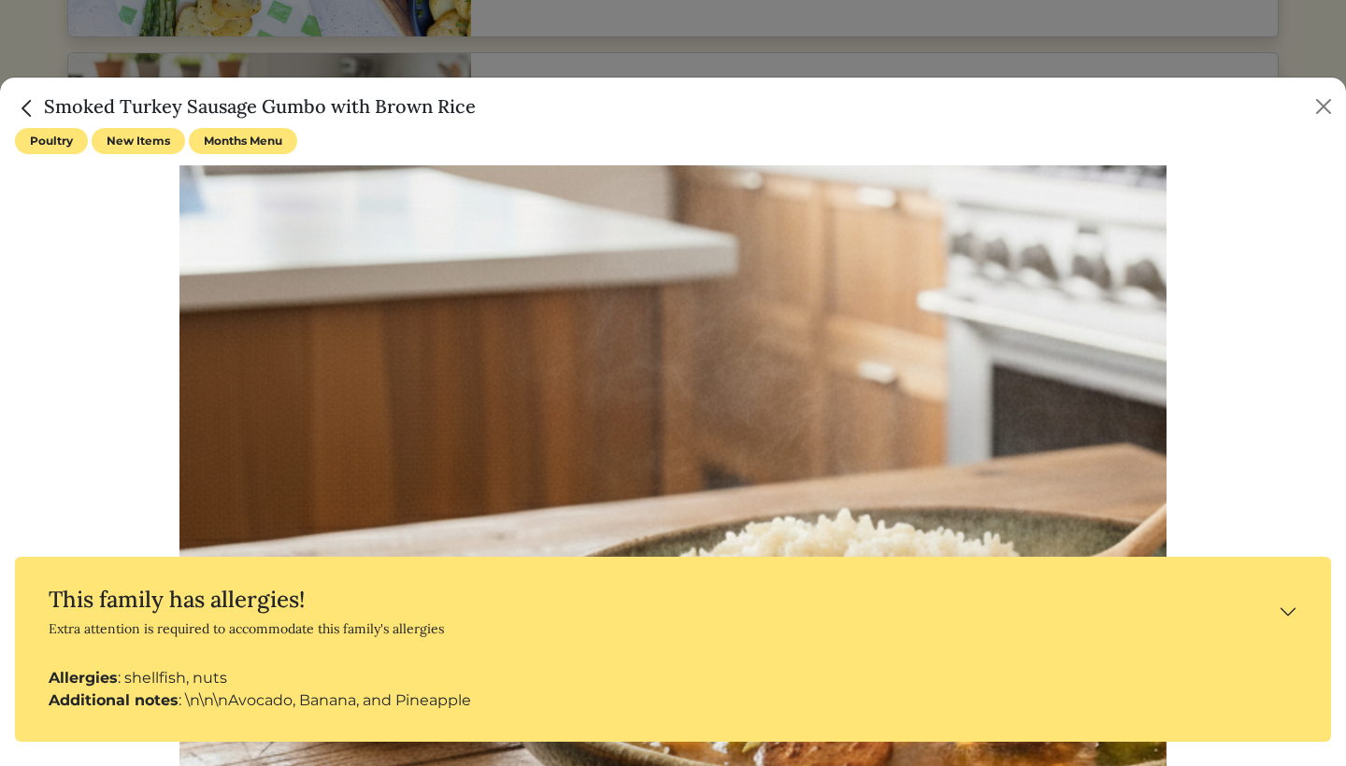
scroll to position [20, 0]
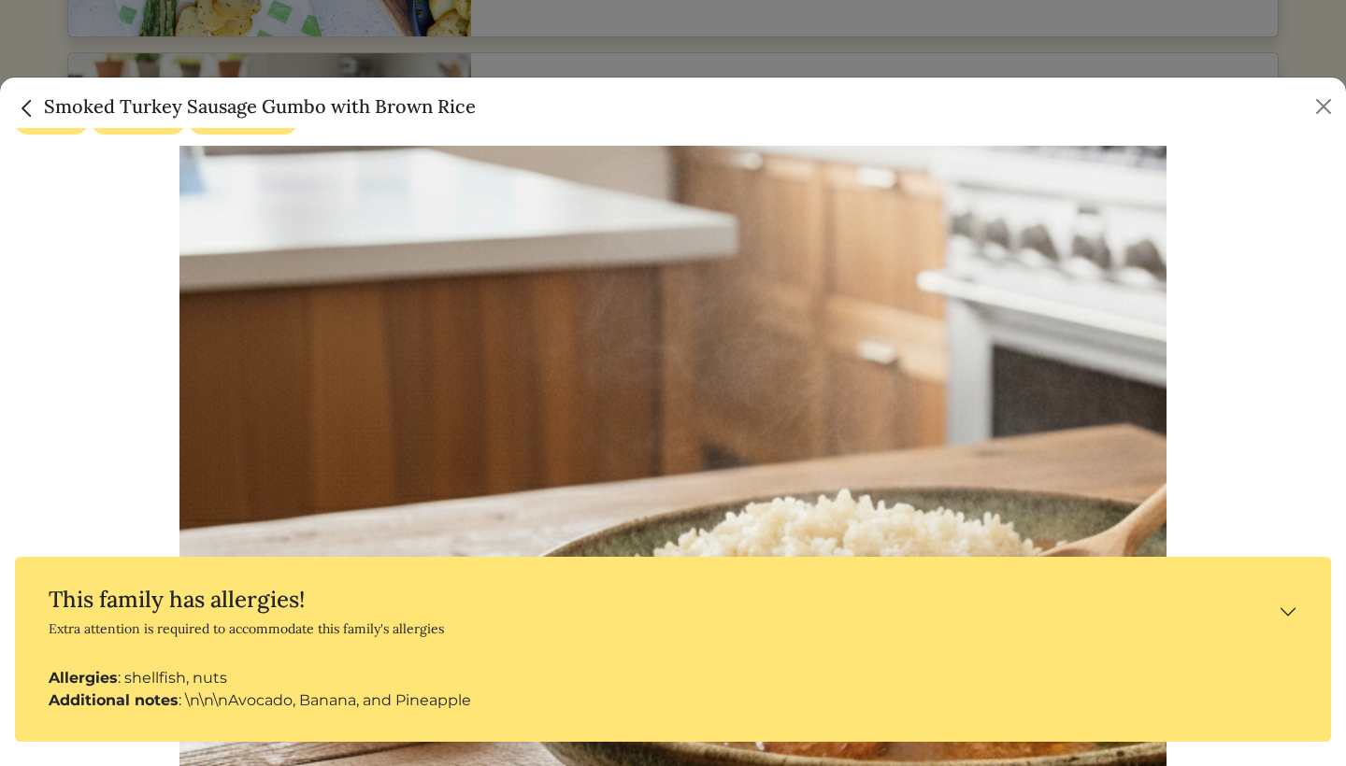
click at [1293, 606] on button "This family has allergies! Extra attention is required to accommodate this fami…" at bounding box center [673, 612] width 1286 height 80
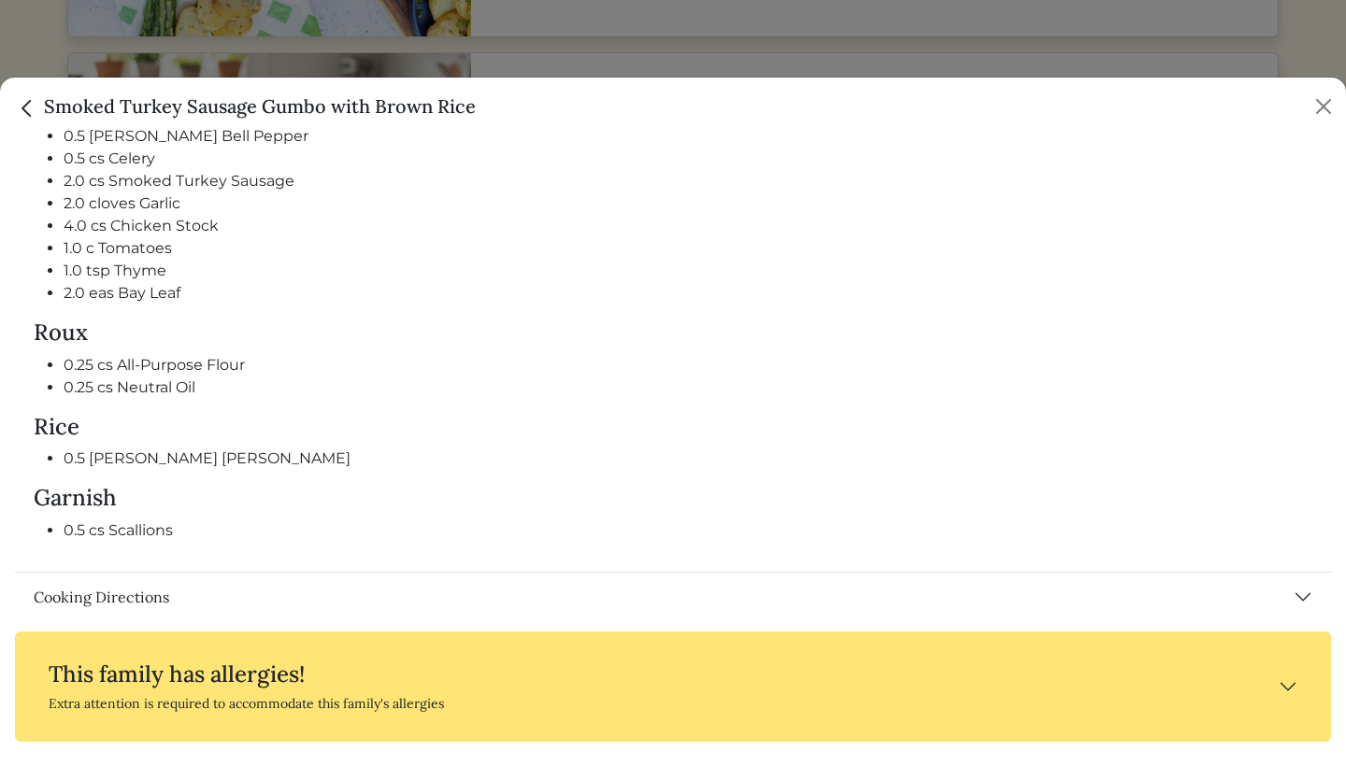
scroll to position [944, 0]
click at [129, 592] on button "Cooking Directions" at bounding box center [673, 599] width 1316 height 49
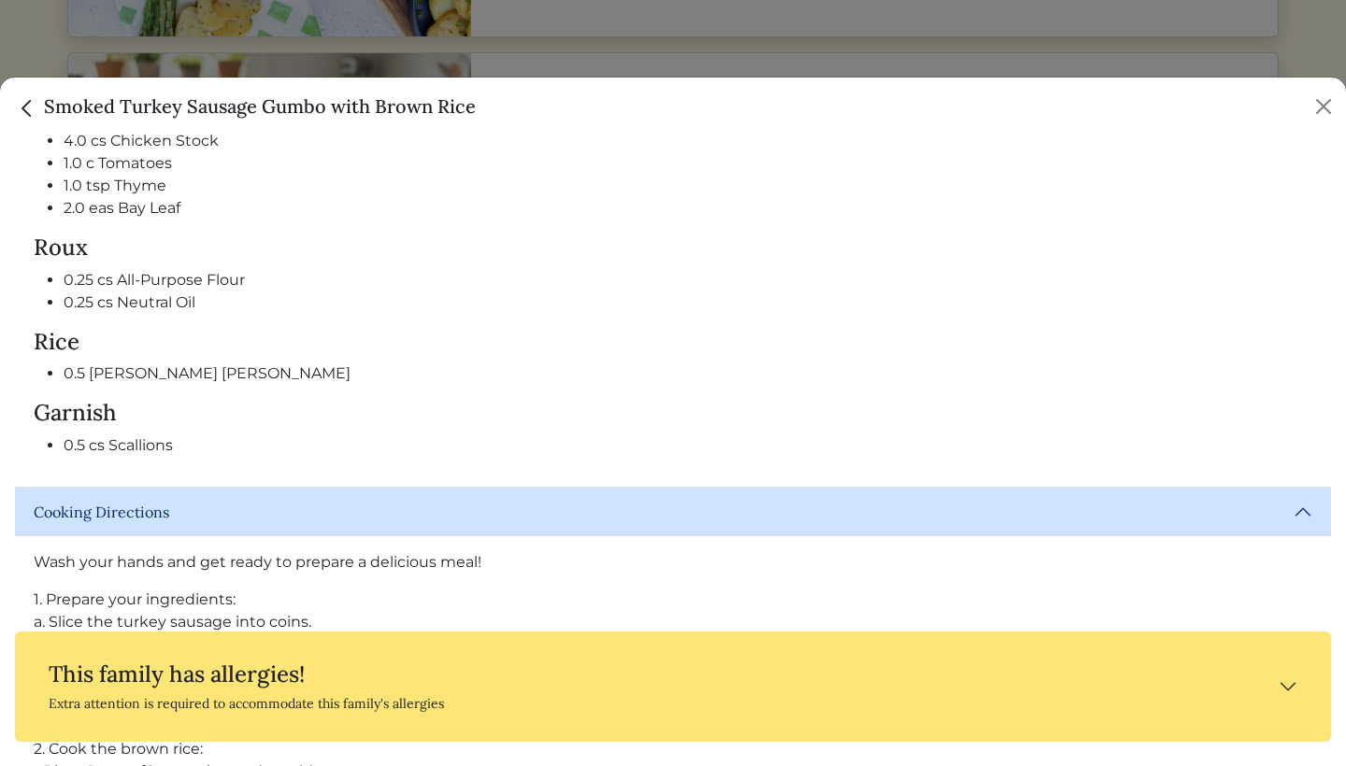
scroll to position [1035, 0]
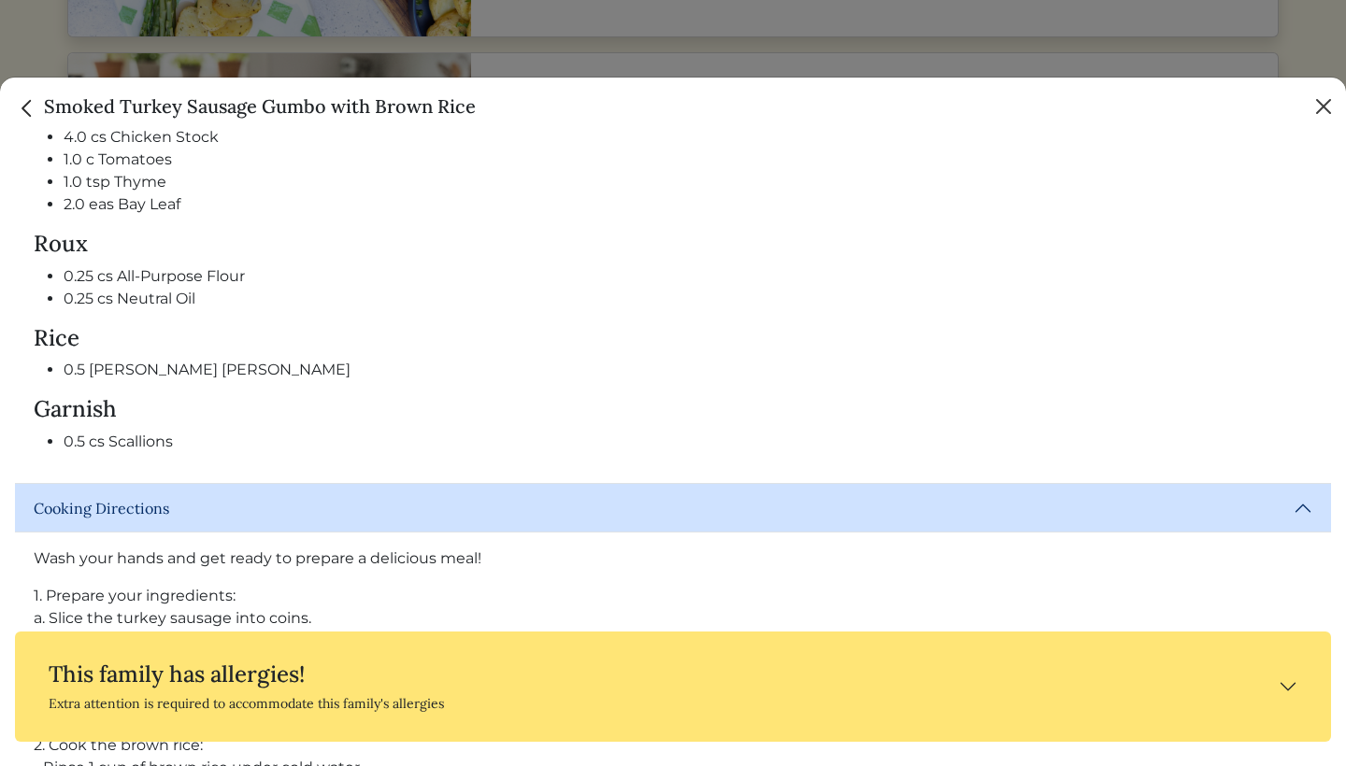
click at [1326, 105] on button "Close" at bounding box center [1324, 107] width 30 height 30
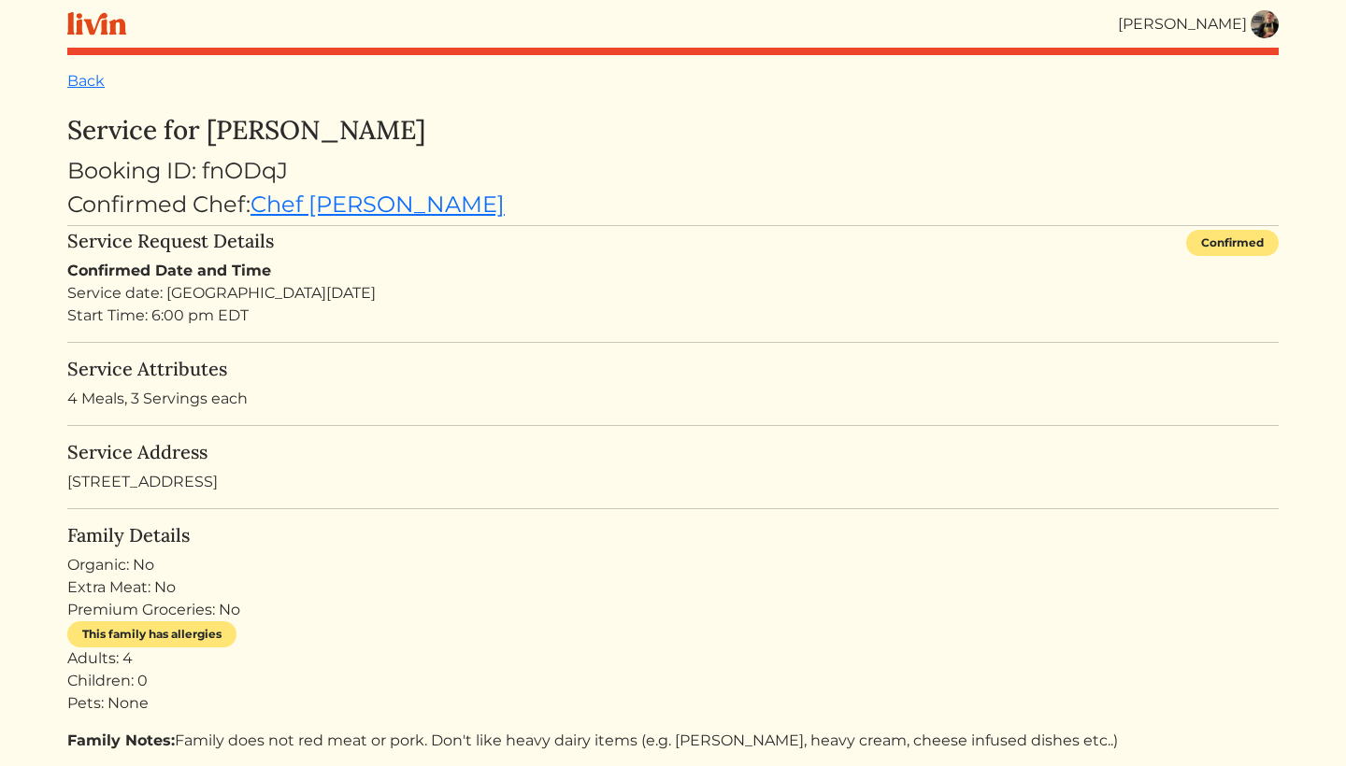
scroll to position [0, 0]
click at [1254, 32] on img at bounding box center [1265, 24] width 28 height 28
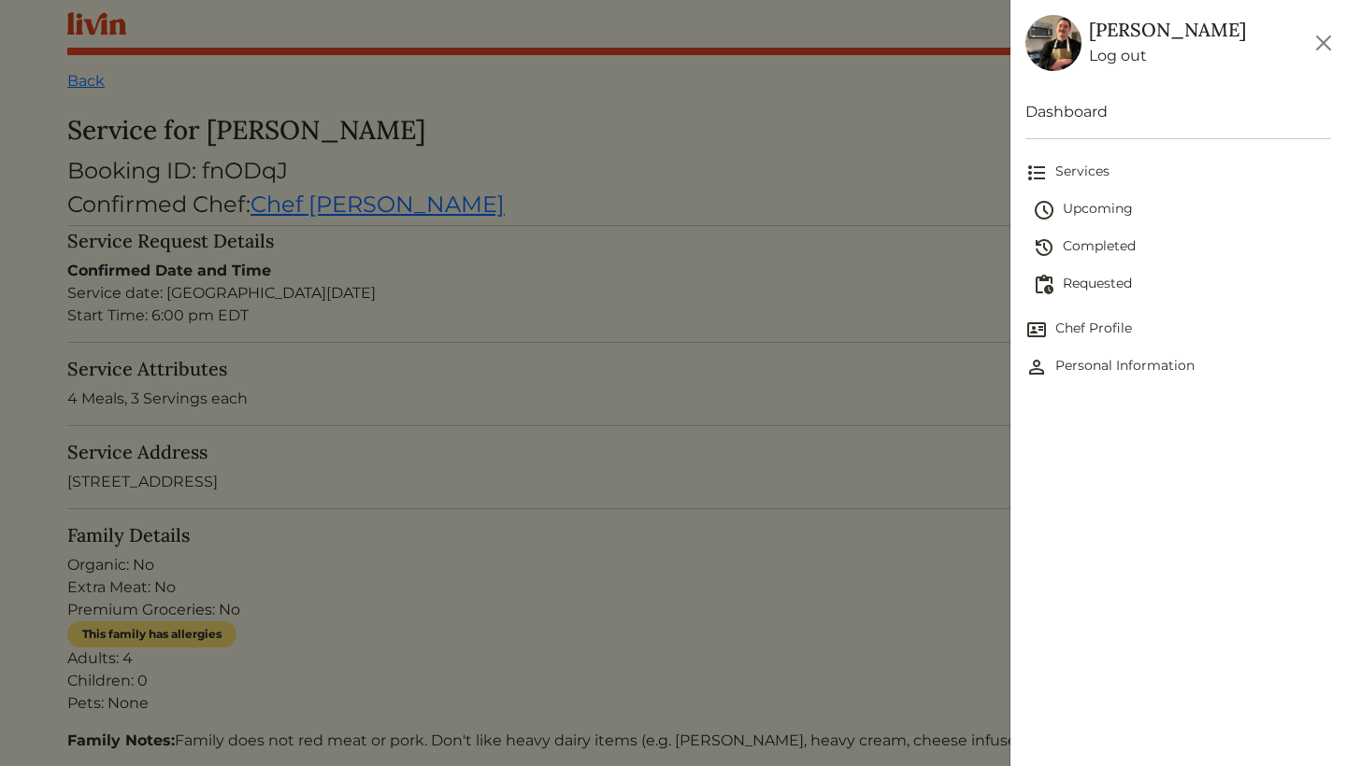
click at [1105, 284] on span "Requested" at bounding box center [1182, 285] width 298 height 22
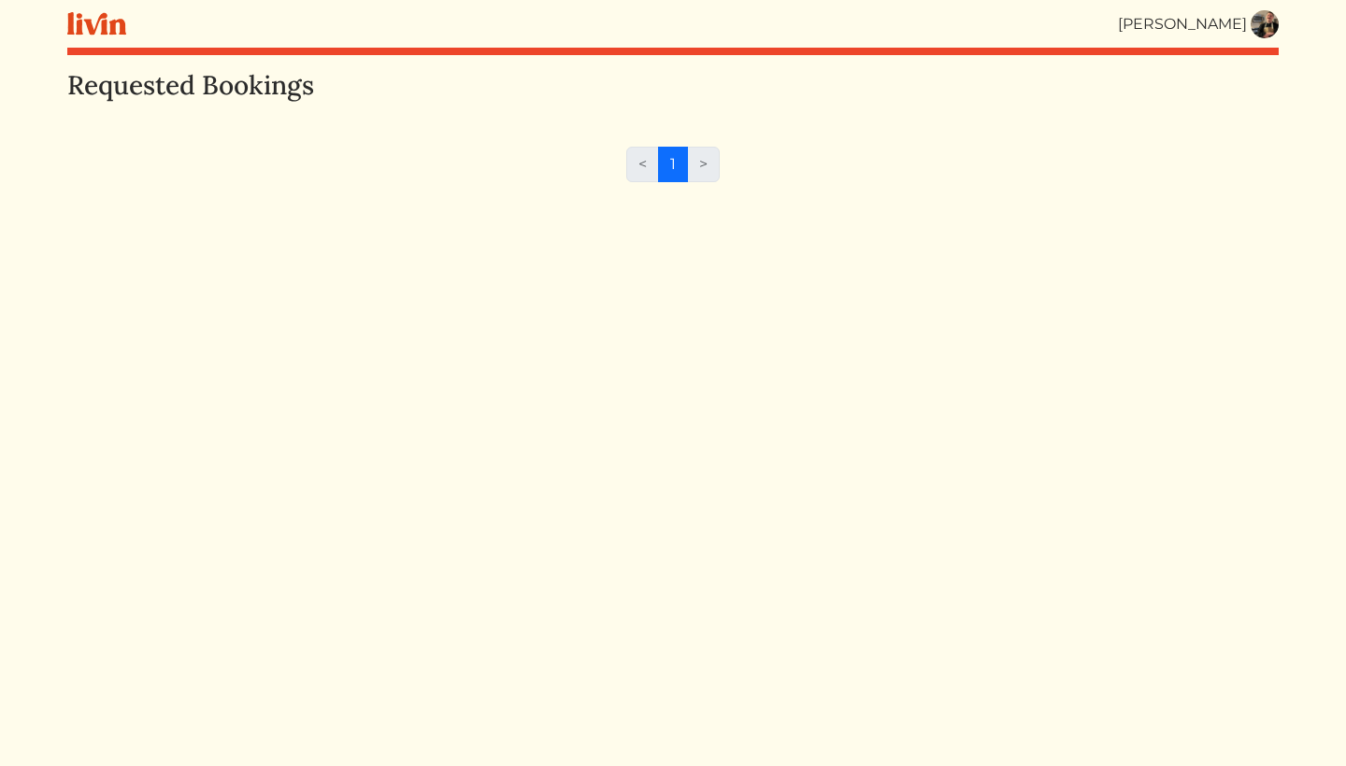
click at [1132, 121] on div "Requested Bookings < 1 >" at bounding box center [672, 453] width 1211 height 766
click at [1216, 319] on div "Requested Bookings < 1 >" at bounding box center [672, 453] width 1211 height 766
